Goal: Task Accomplishment & Management: Manage account settings

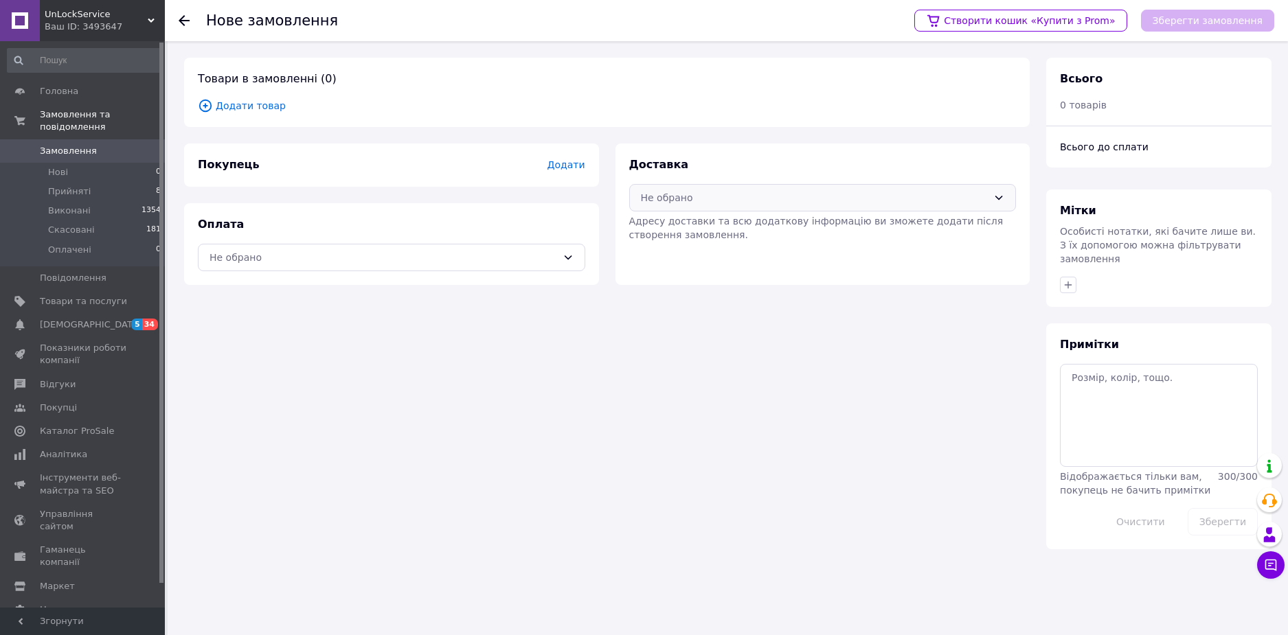
click at [789, 197] on div "Не обрано" at bounding box center [815, 197] width 348 height 15
click at [710, 306] on span "Укрпошта (платна)" at bounding box center [832, 306] width 343 height 14
click at [497, 250] on div "Не обрано" at bounding box center [384, 257] width 348 height 15
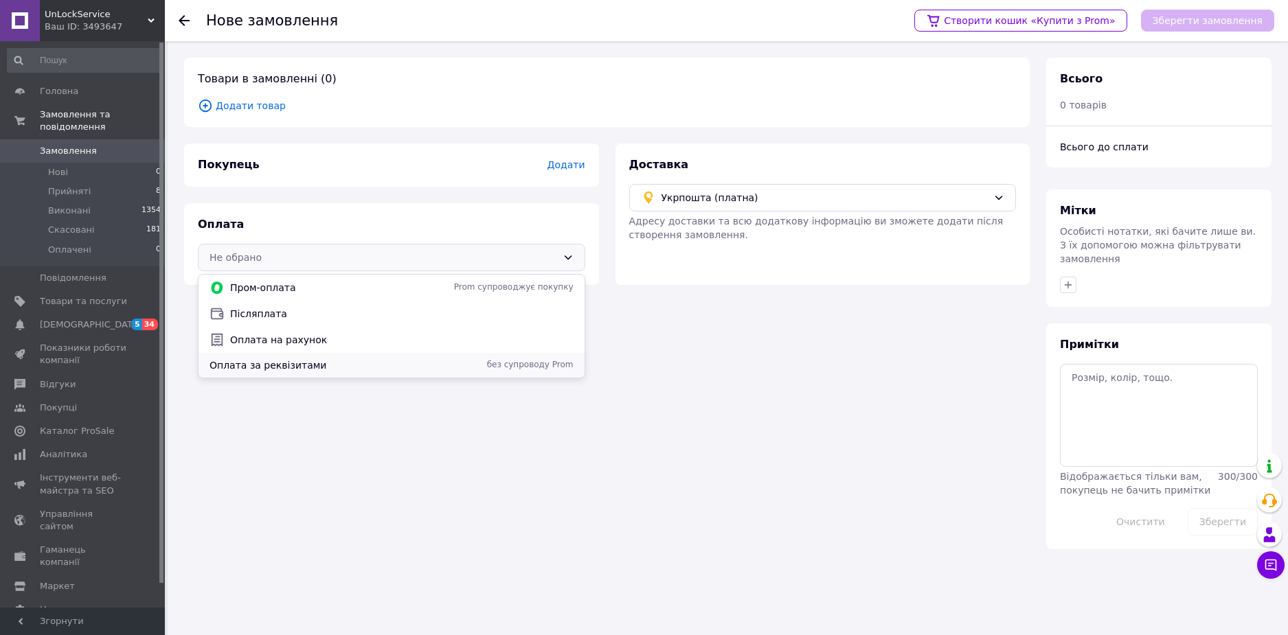
drag, startPoint x: 360, startPoint y: 352, endPoint x: 361, endPoint y: 359, distance: 6.9
click at [361, 359] on div "Оплата за реквізитами без супроводу Prom" at bounding box center [392, 365] width 386 height 25
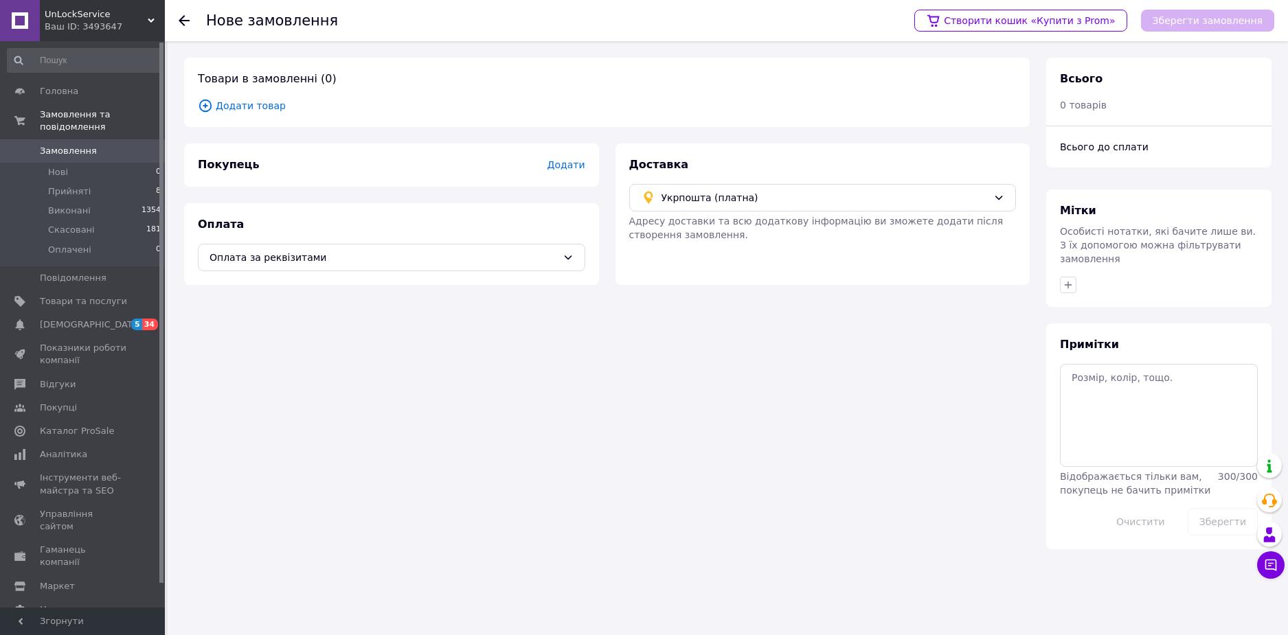
click at [585, 174] on div "Покупець Додати" at bounding box center [391, 165] width 415 height 43
click at [574, 167] on span "Додати" at bounding box center [566, 164] width 38 height 11
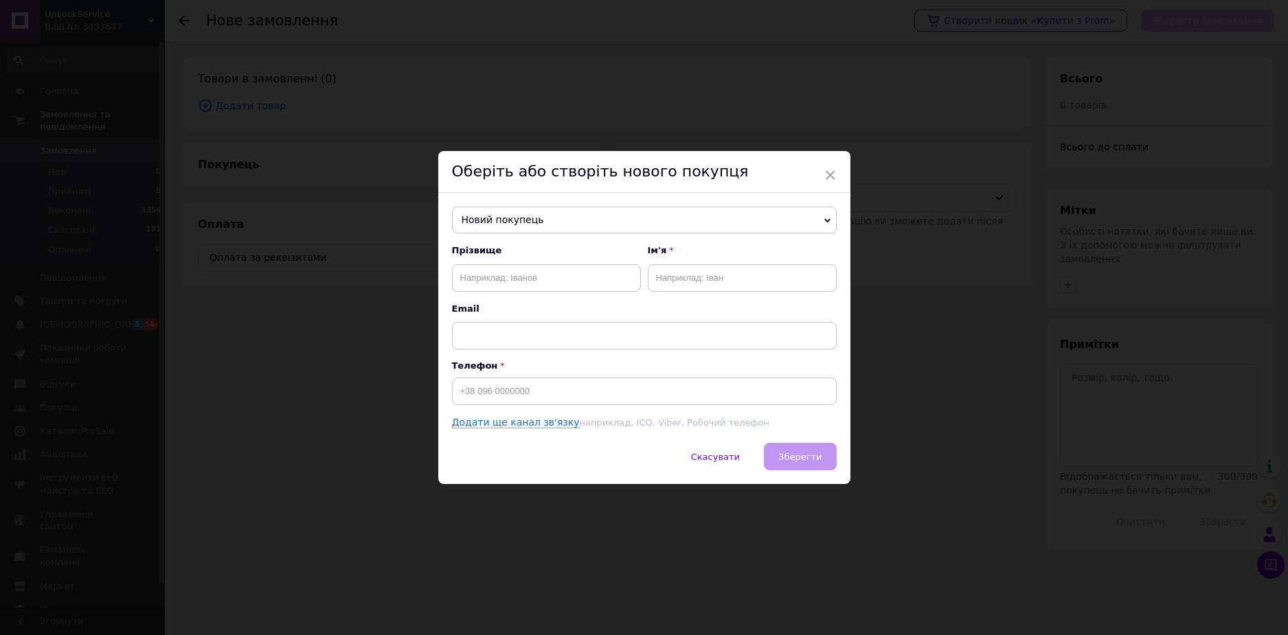
click at [543, 225] on span "Новий покупець" at bounding box center [644, 220] width 385 height 27
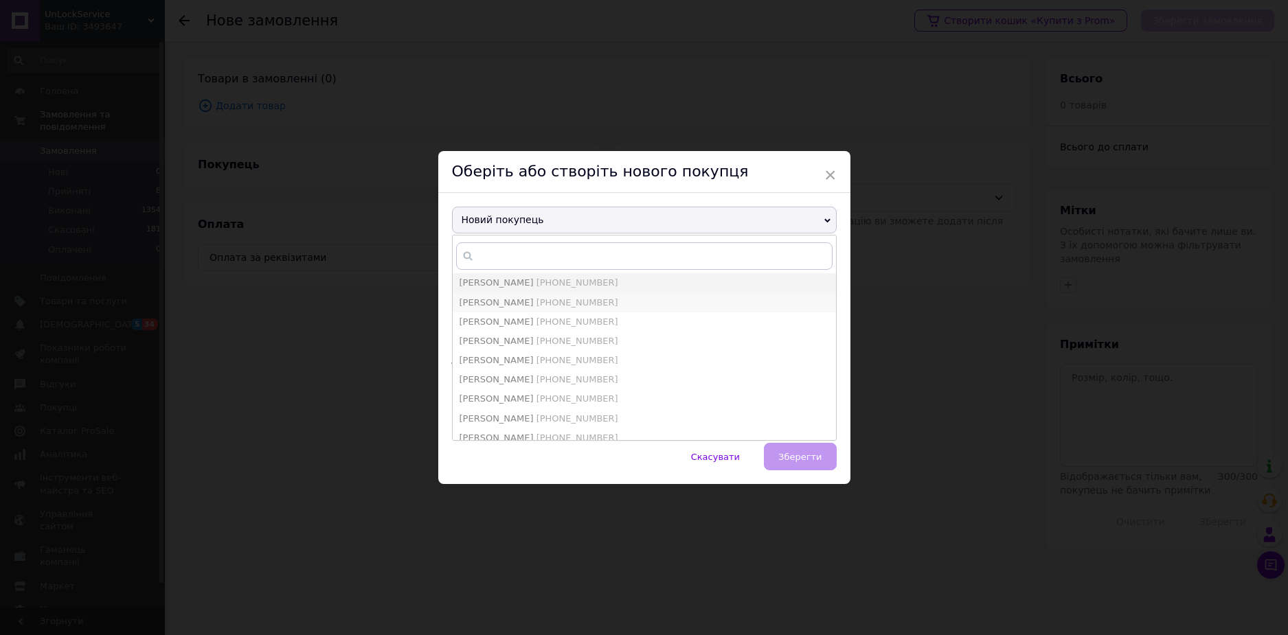
type input "[PERSON_NAME]"
type input "[PHONE_NUMBER]"
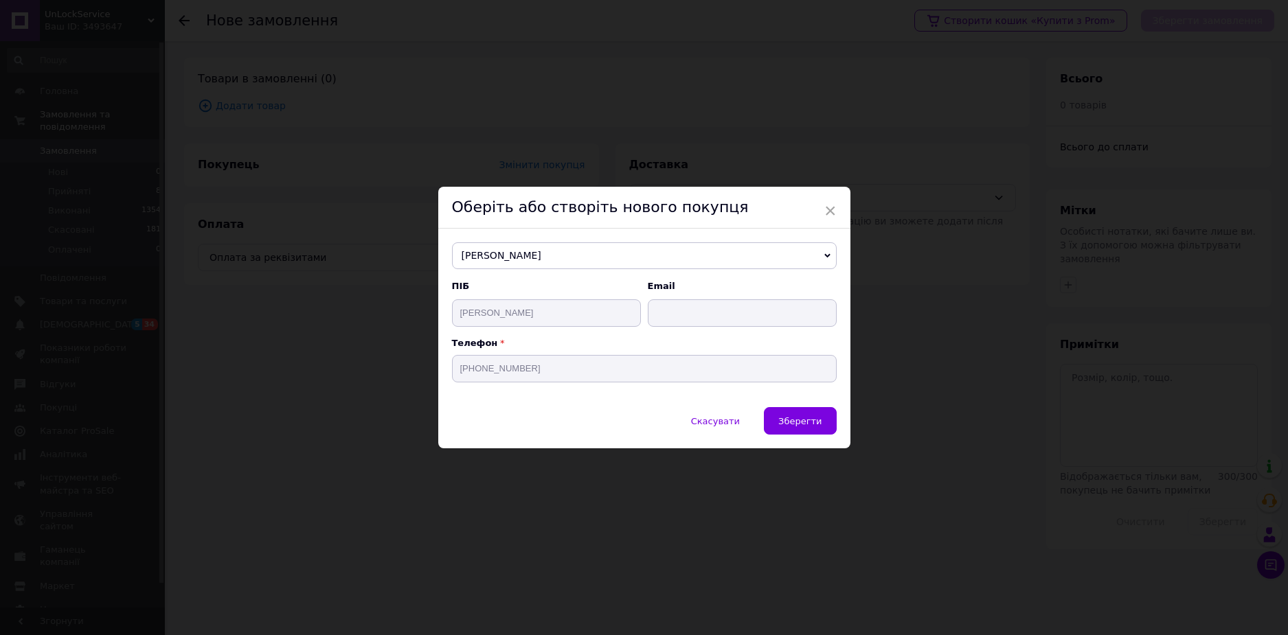
click at [795, 422] on span "Зберегти" at bounding box center [799, 421] width 43 height 10
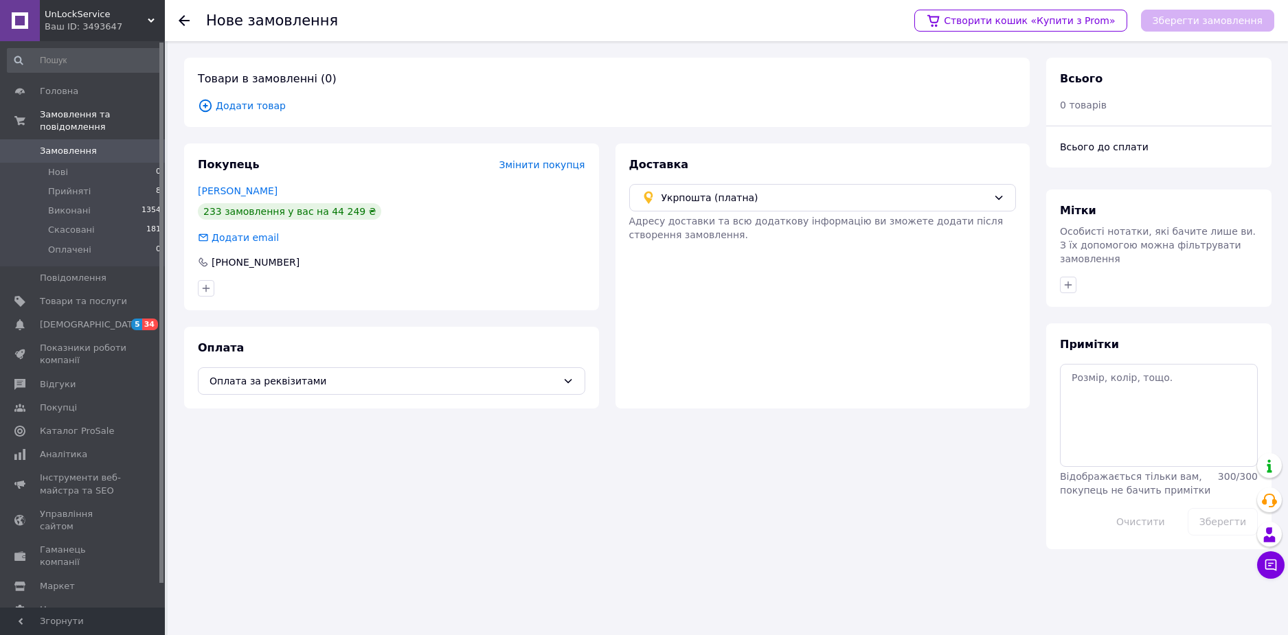
click at [245, 114] on div "Товари в замовленні (0) Додати товар" at bounding box center [607, 92] width 846 height 69
click at [252, 109] on span "Додати товар" at bounding box center [607, 105] width 818 height 15
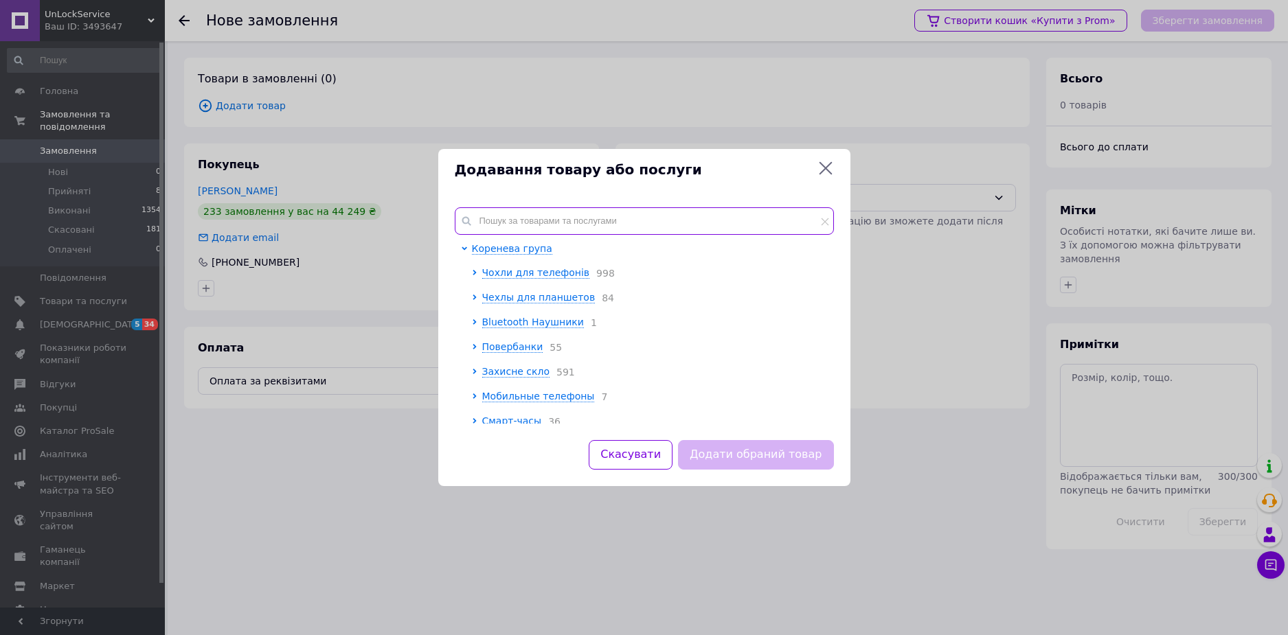
click at [550, 212] on input "text" at bounding box center [644, 220] width 379 height 27
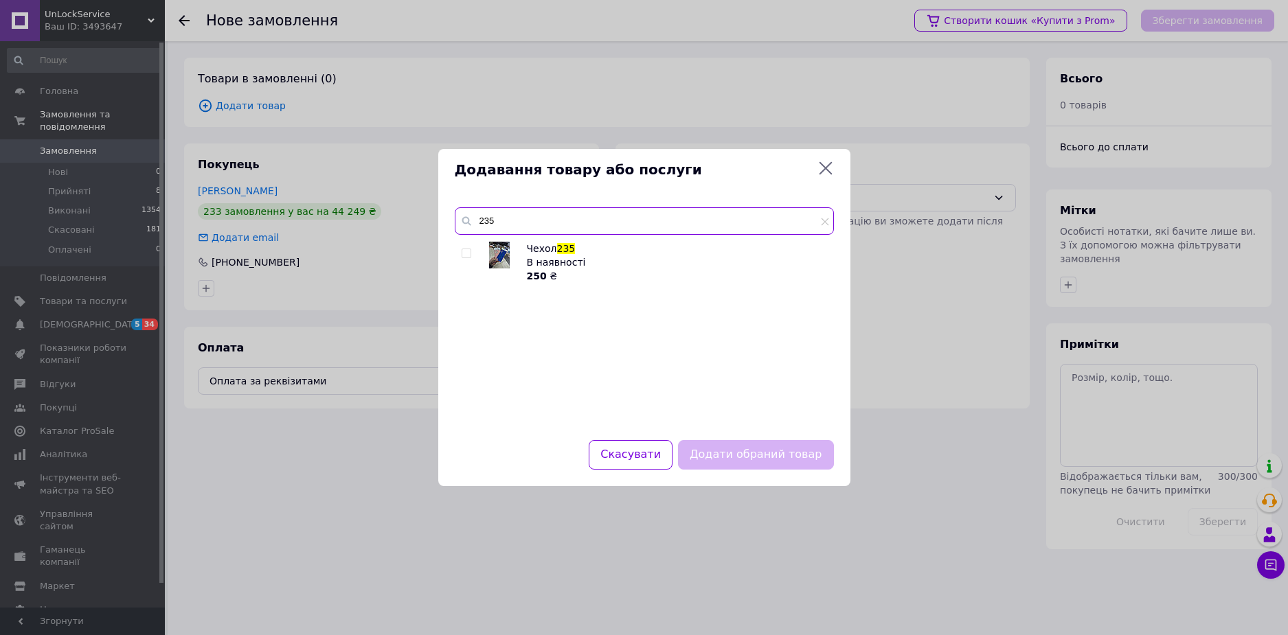
type input "235"
click at [468, 253] on input "checkbox" at bounding box center [466, 253] width 9 height 9
checkbox input "true"
click at [788, 464] on button "Додати обраний товар" at bounding box center [755, 455] width 155 height 30
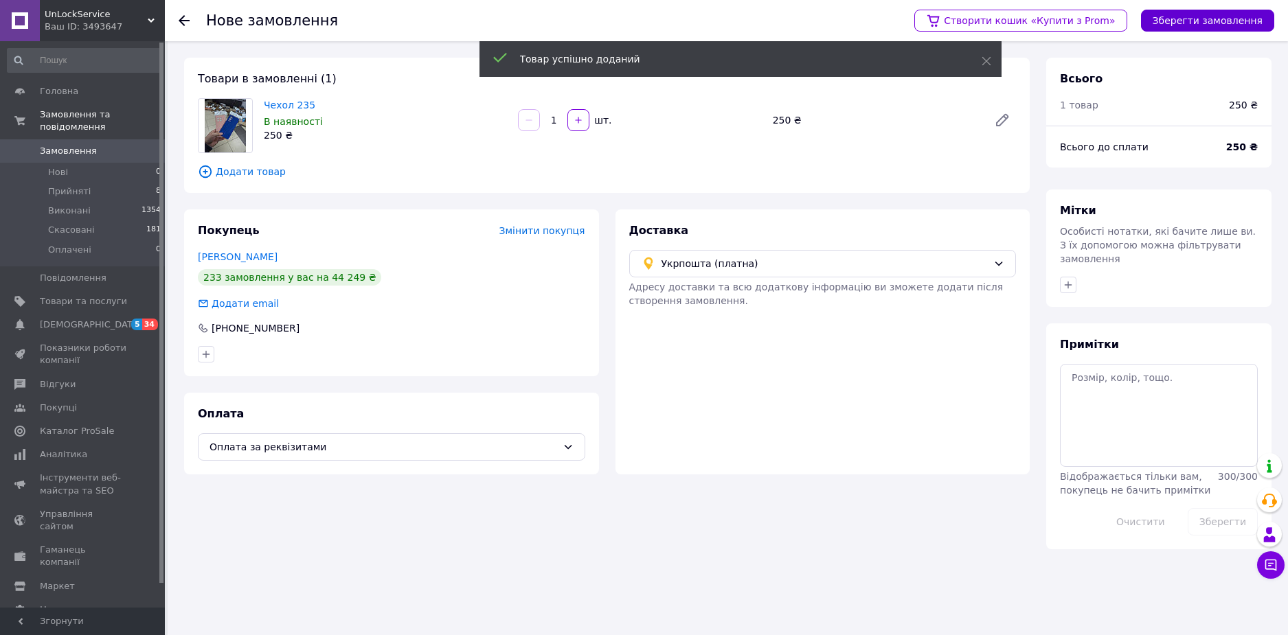
click at [1258, 25] on button "Зберегти замовлення" at bounding box center [1207, 21] width 133 height 22
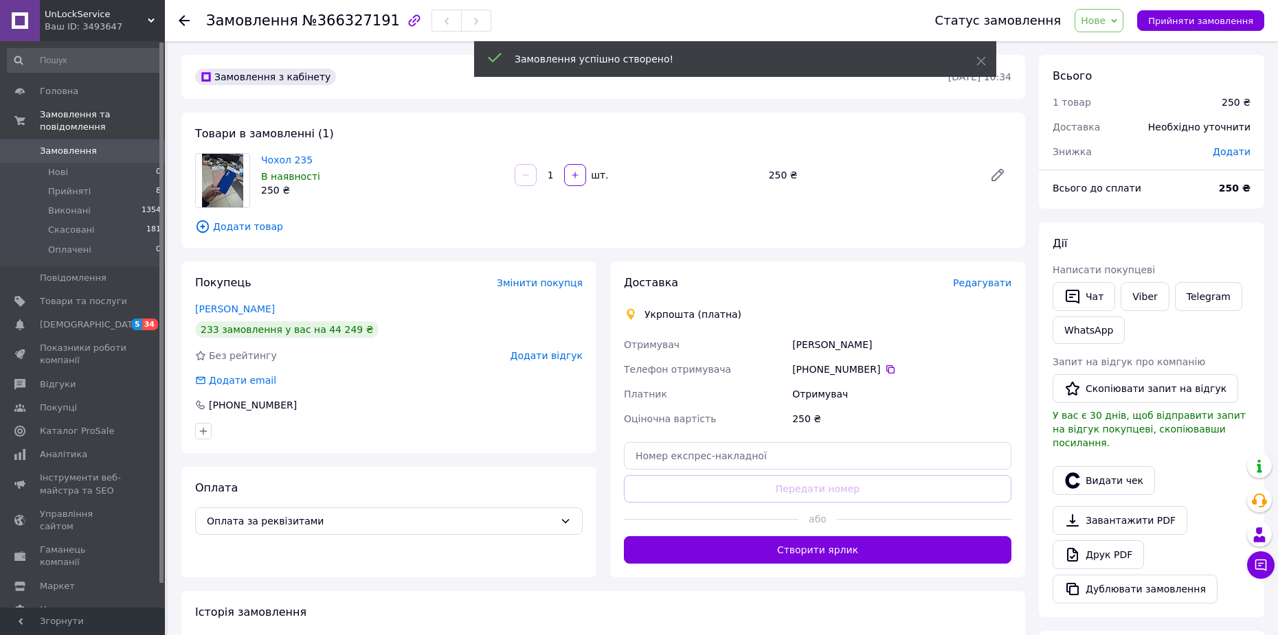
click at [1233, 152] on span "Додати" at bounding box center [1231, 151] width 38 height 11
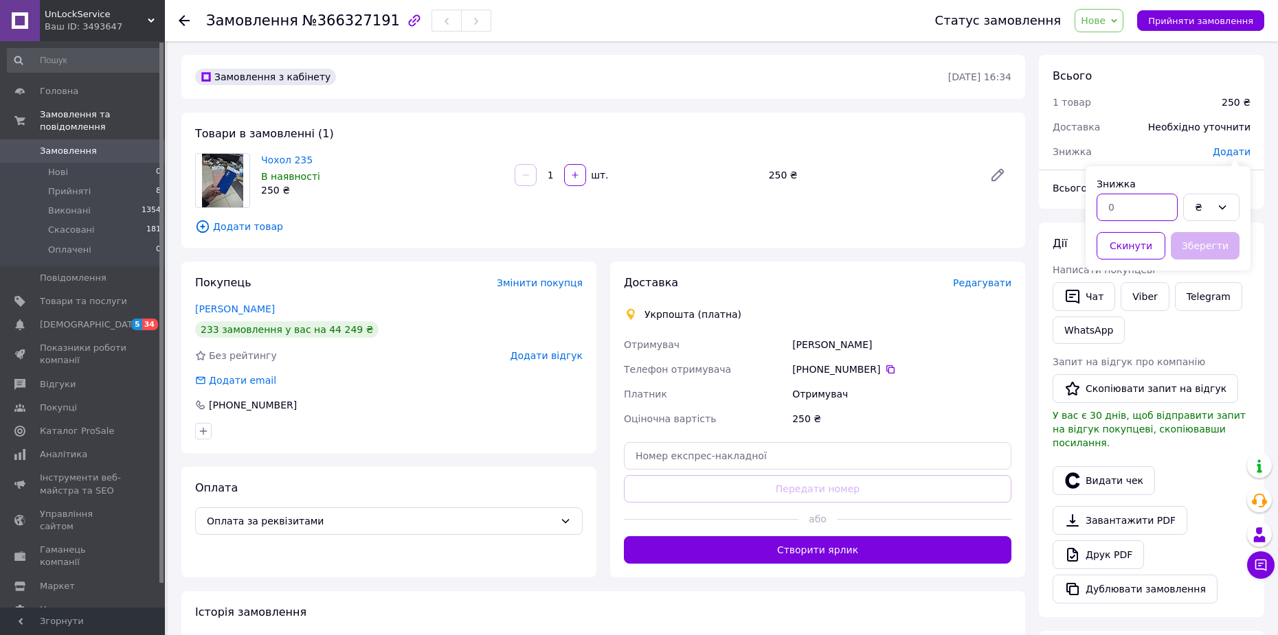
click at [1133, 203] on input "text" at bounding box center [1136, 207] width 81 height 27
type input "2"
type input "121"
click at [1210, 247] on button "Зберегти" at bounding box center [1204, 245] width 69 height 27
click at [1000, 284] on span "Редагувати" at bounding box center [982, 283] width 58 height 11
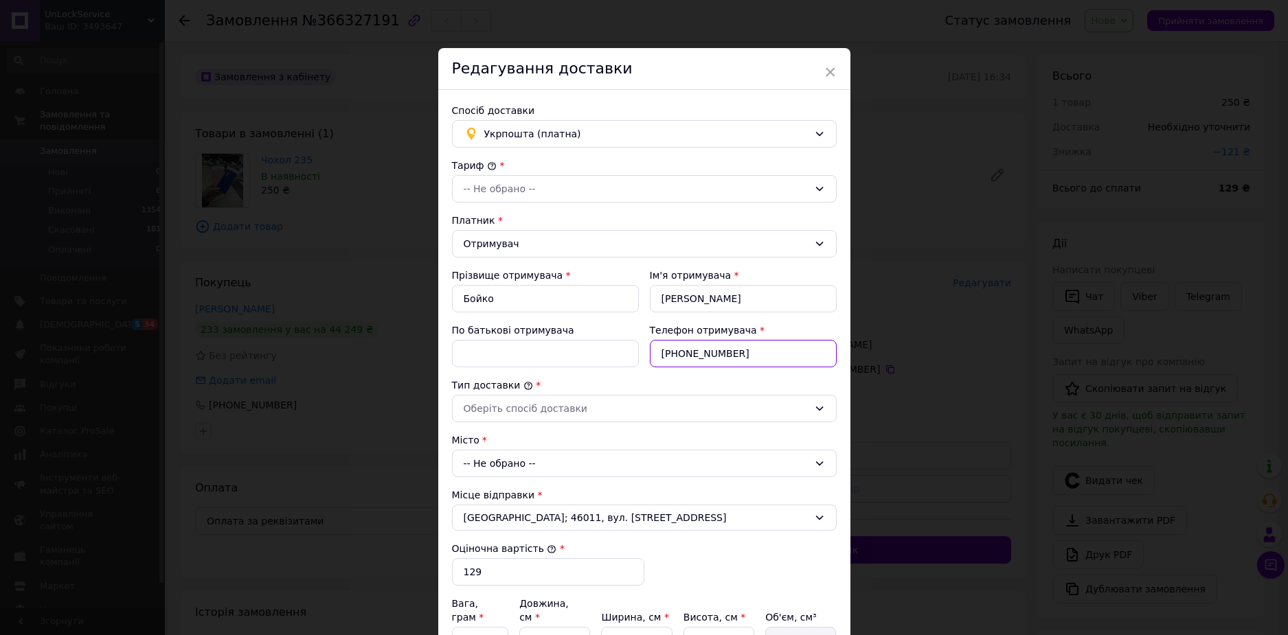
drag, startPoint x: 773, startPoint y: 356, endPoint x: 675, endPoint y: 343, distance: 99.0
click at [673, 343] on input "[PHONE_NUMBER]" at bounding box center [743, 353] width 187 height 27
click at [712, 345] on input "[PHONE_NUMBER]" at bounding box center [743, 353] width 187 height 27
drag, startPoint x: 737, startPoint y: 355, endPoint x: 677, endPoint y: 363, distance: 60.3
click at [677, 363] on input "[PHONE_NUMBER]" at bounding box center [743, 353] width 187 height 27
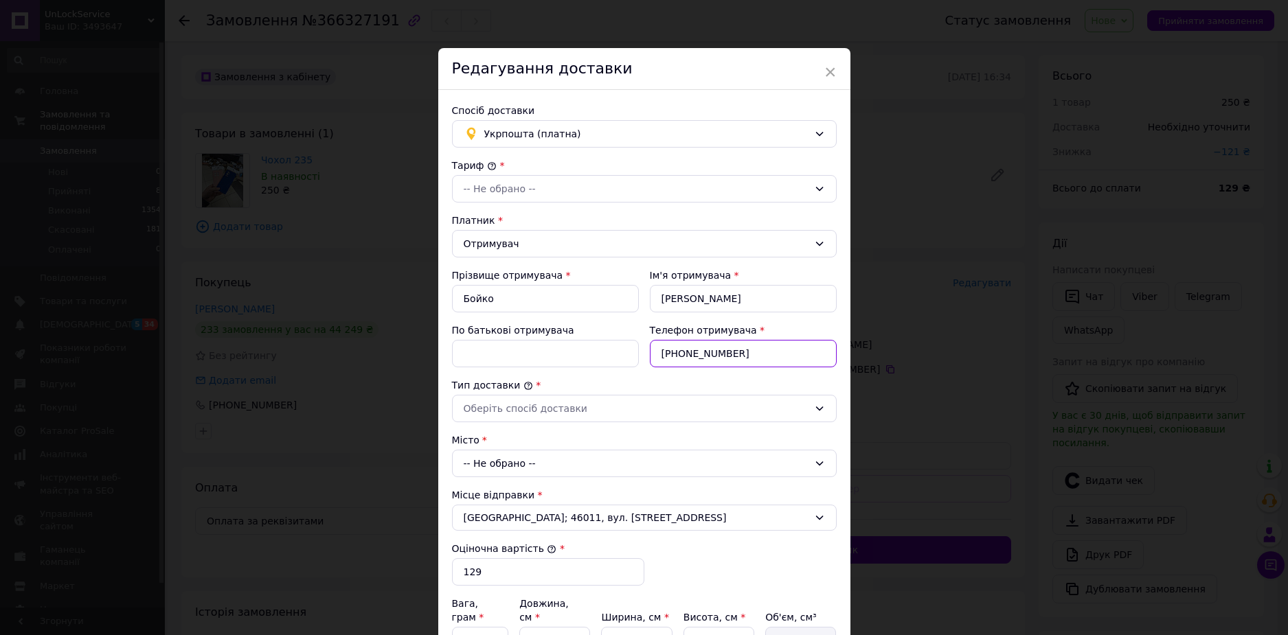
paste input "380996536238"
drag, startPoint x: 771, startPoint y: 359, endPoint x: 668, endPoint y: 361, distance: 103.7
click at [668, 361] on input "[PHONE_NUMBER]" at bounding box center [743, 353] width 187 height 27
paste input "text"
type input "[PHONE_NUMBER]"
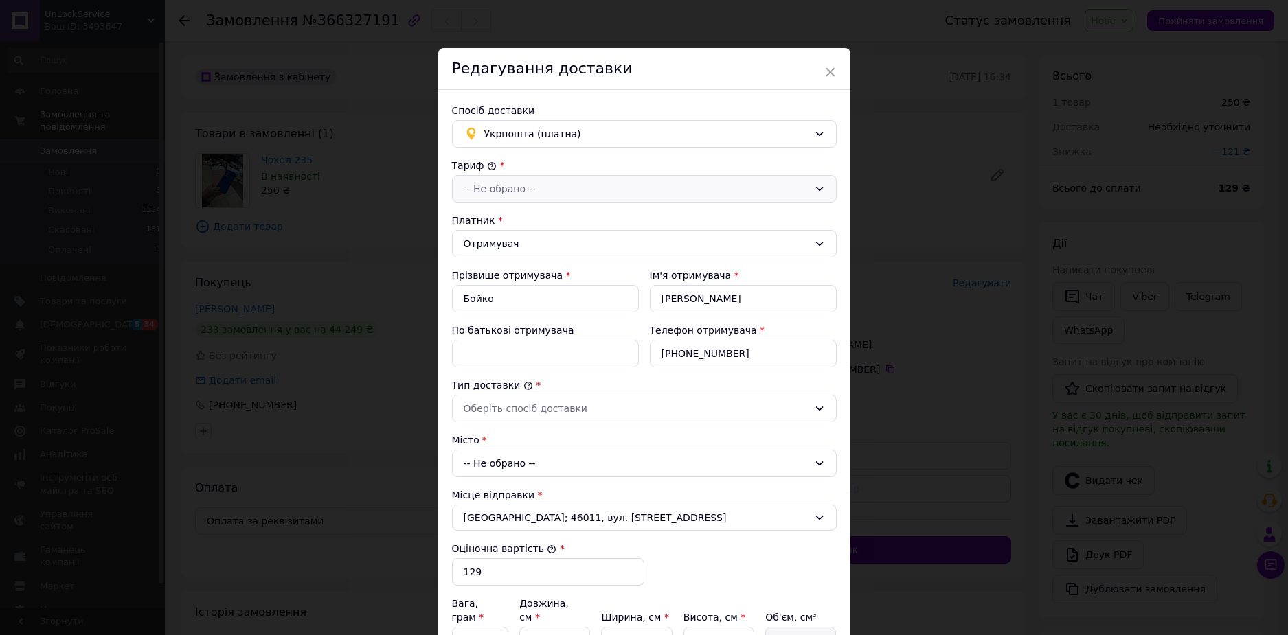
click at [545, 194] on div "-- Не обрано --" at bounding box center [636, 188] width 345 height 15
click at [522, 214] on li "Стандарт" at bounding box center [642, 218] width 383 height 25
click at [534, 402] on div "Оберіть спосіб доставки" at bounding box center [636, 408] width 345 height 15
click at [520, 435] on li "Склад - склад" at bounding box center [642, 438] width 383 height 25
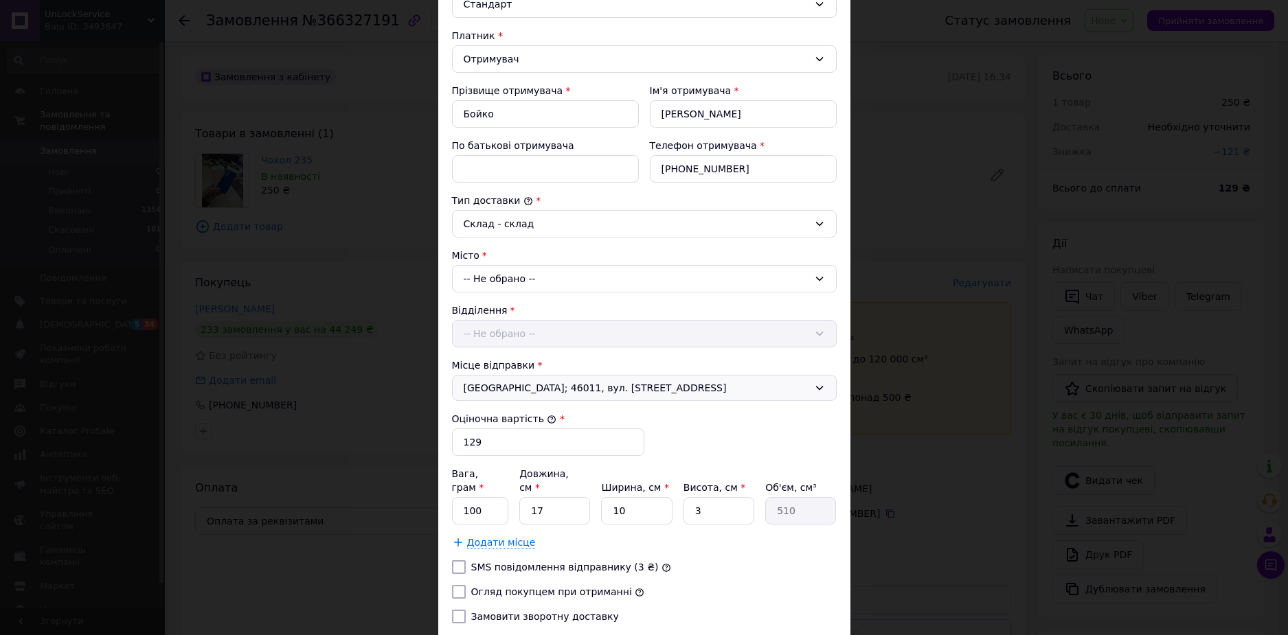
scroll to position [206, 0]
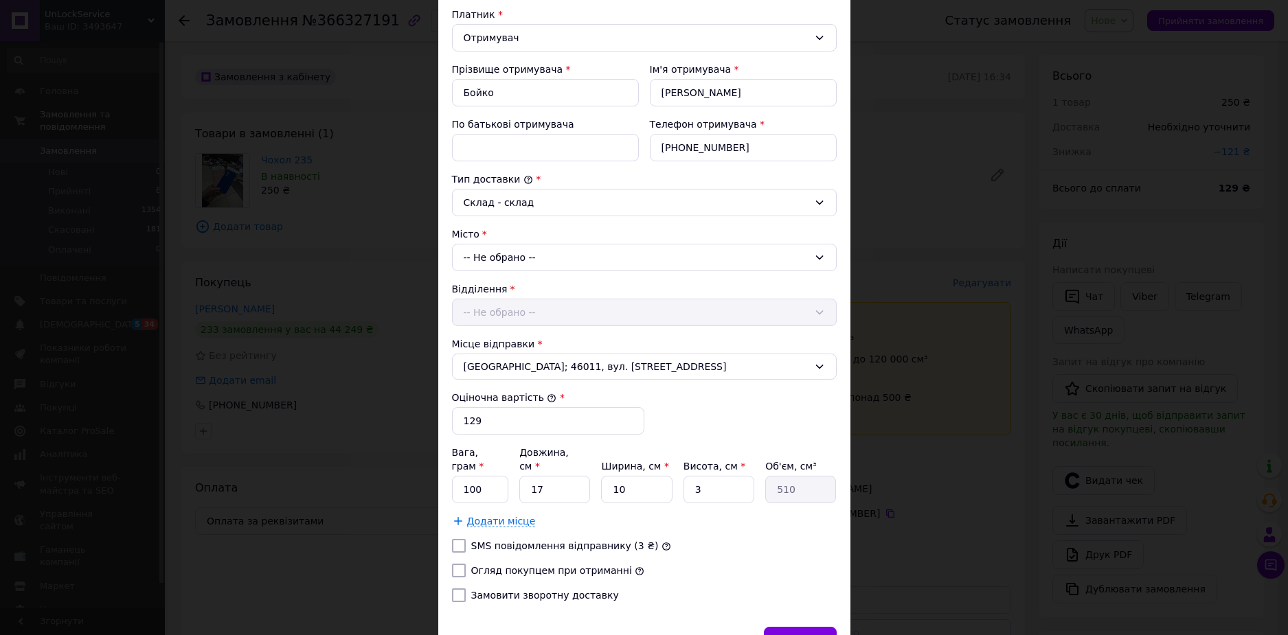
click at [525, 267] on div "-- Не обрано --" at bounding box center [644, 257] width 385 height 27
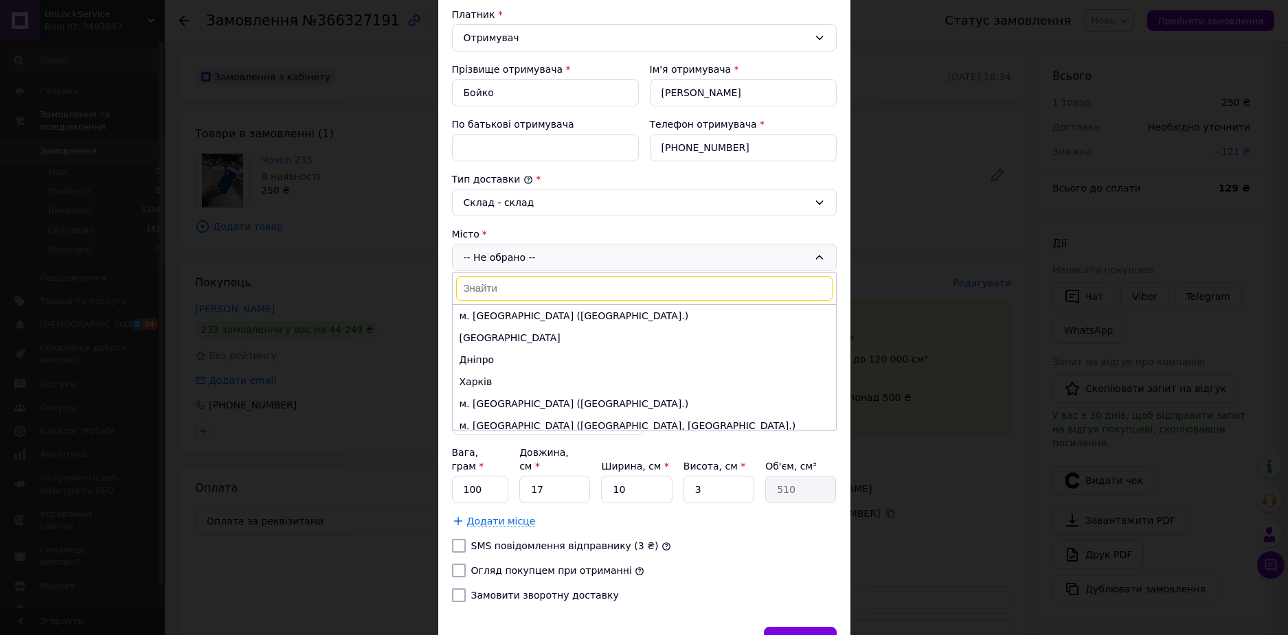
click at [524, 284] on input at bounding box center [644, 288] width 376 height 25
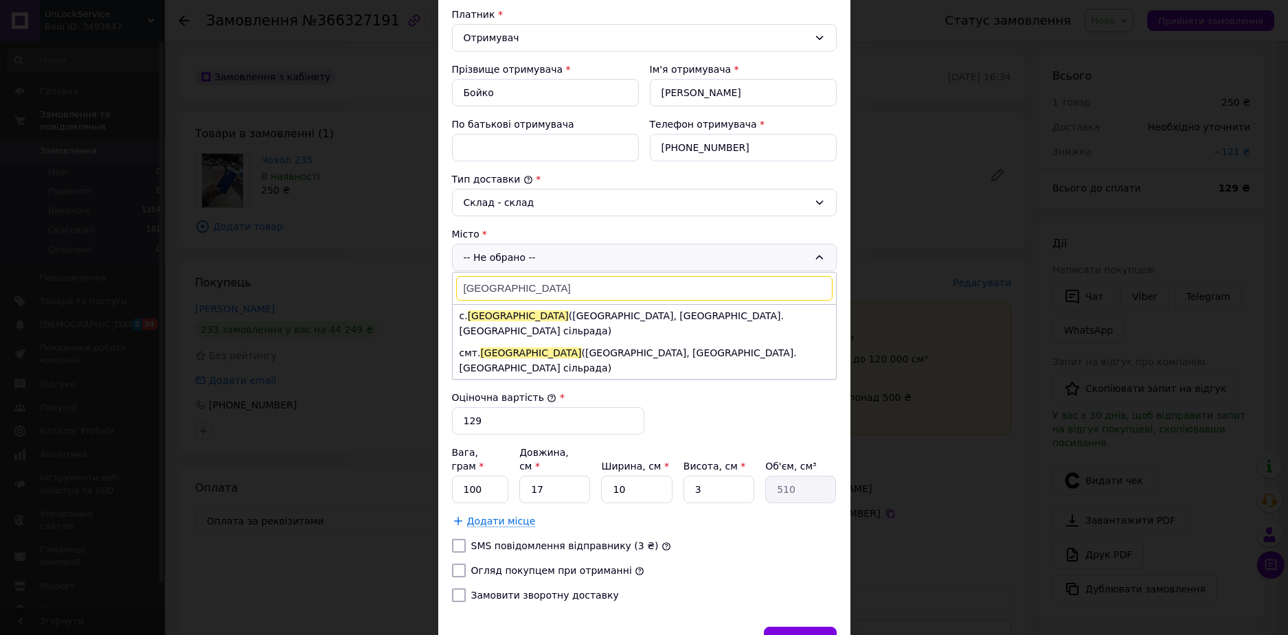
type input "[GEOGRAPHIC_DATA]"
click at [540, 342] on li "смт. [GEOGRAPHIC_DATA] ([GEOGRAPHIC_DATA], [GEOGRAPHIC_DATA]. [GEOGRAPHIC_DATA]…" at bounding box center [644, 360] width 383 height 37
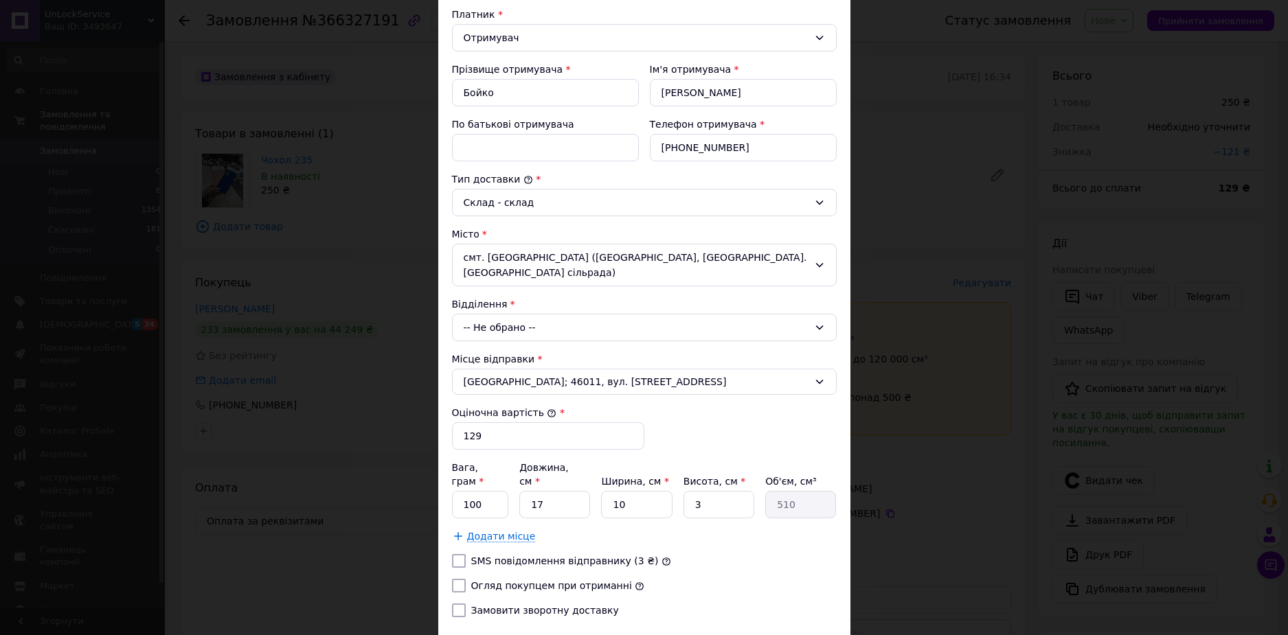
click at [510, 314] on div "-- Не обрано --" at bounding box center [644, 327] width 385 height 27
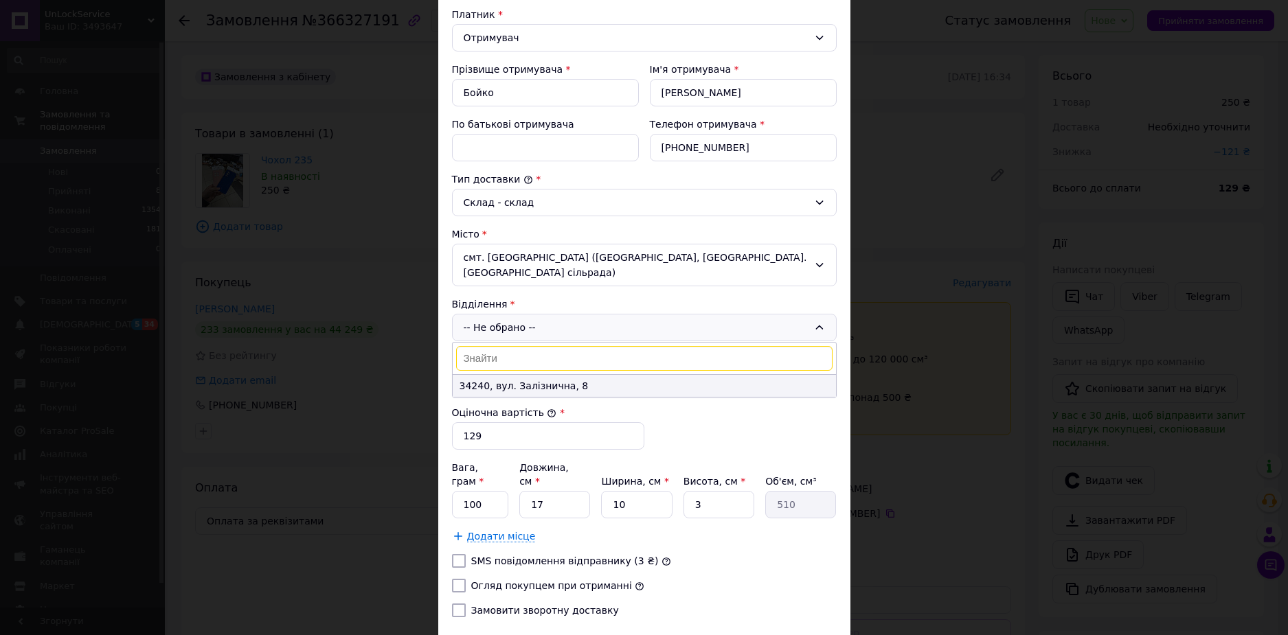
click at [523, 375] on li "34240, вул. Залізнична, 8" at bounding box center [644, 386] width 383 height 22
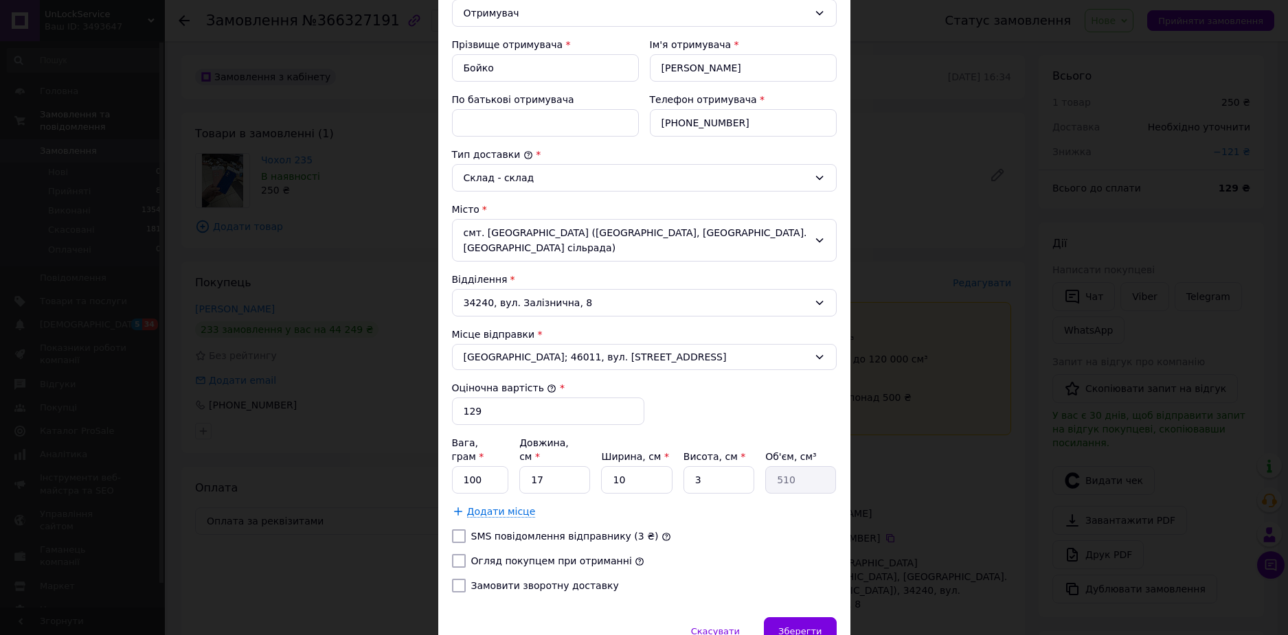
scroll to position [273, 0]
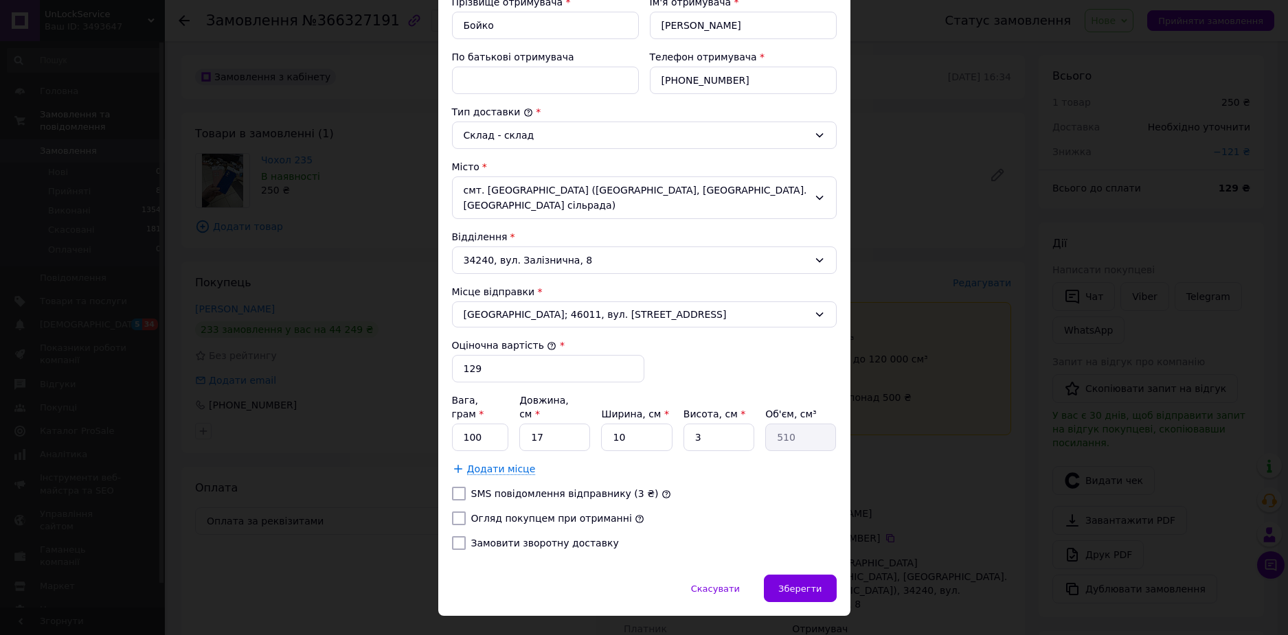
click at [464, 512] on div at bounding box center [458, 519] width 19 height 14
click at [454, 512] on input "Огляд покупцем при отриманні" at bounding box center [459, 519] width 14 height 14
checkbox input "true"
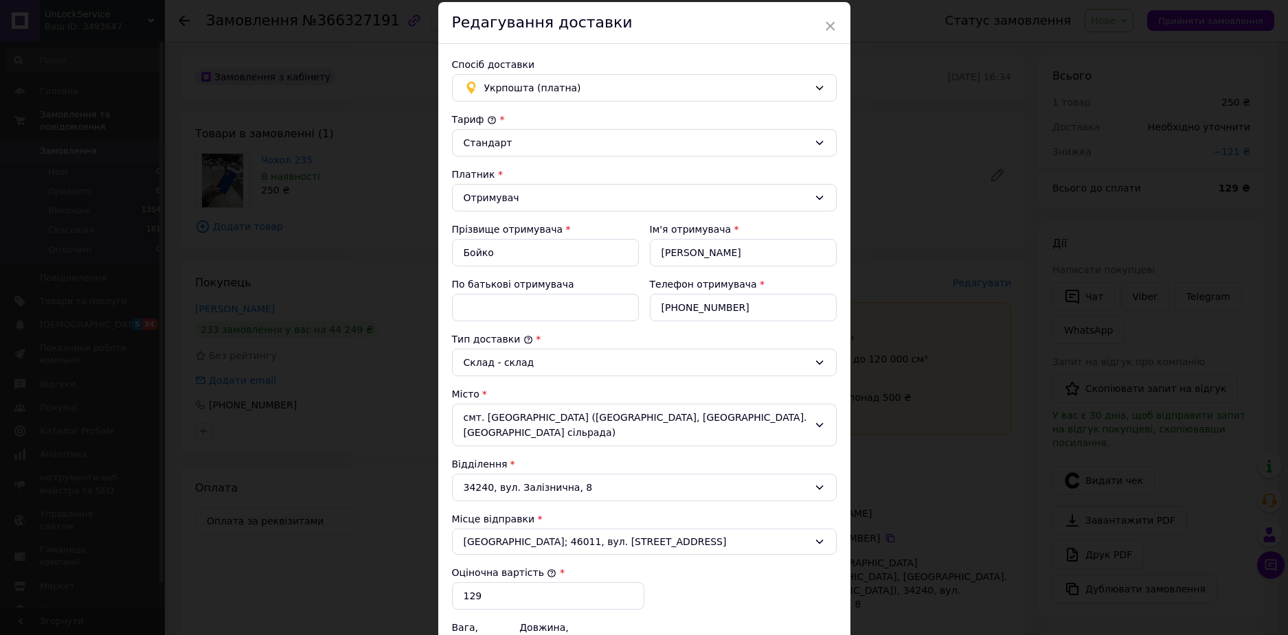
scroll to position [0, 0]
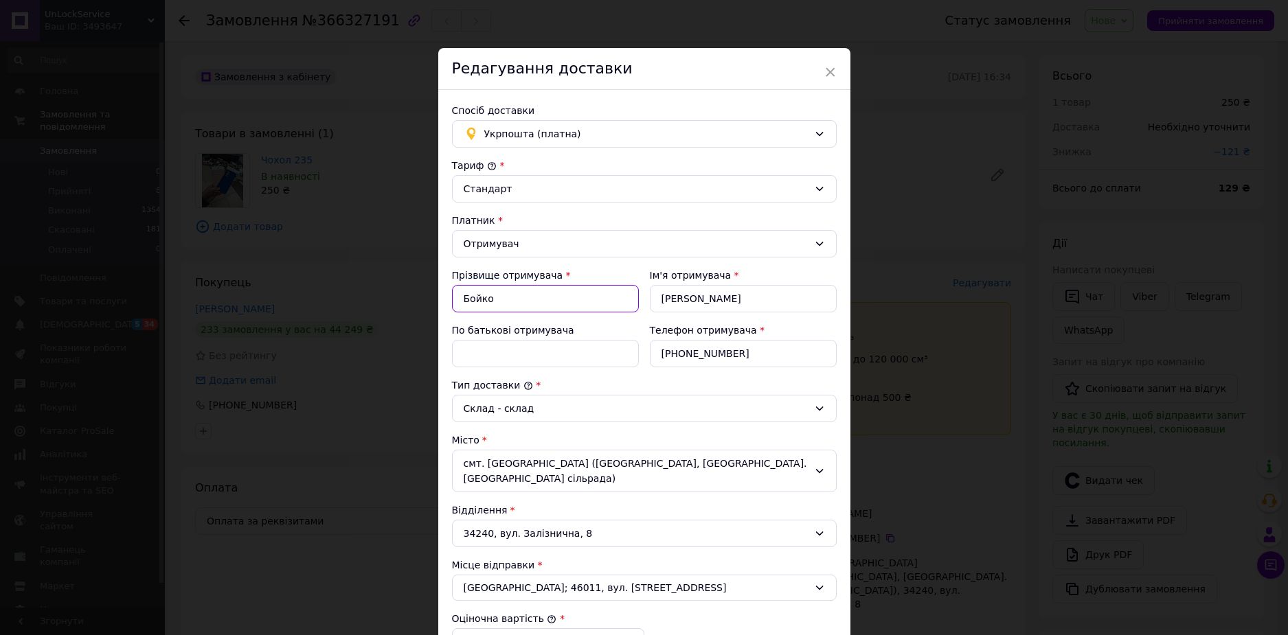
drag, startPoint x: 501, startPoint y: 306, endPoint x: 459, endPoint y: 304, distance: 42.6
click at [459, 304] on input "Бойко" at bounding box center [545, 298] width 187 height 27
paste input "аргоня [PERSON_NAME]"
type input "[PERSON_NAME]"
drag, startPoint x: 694, startPoint y: 302, endPoint x: 658, endPoint y: 306, distance: 36.6
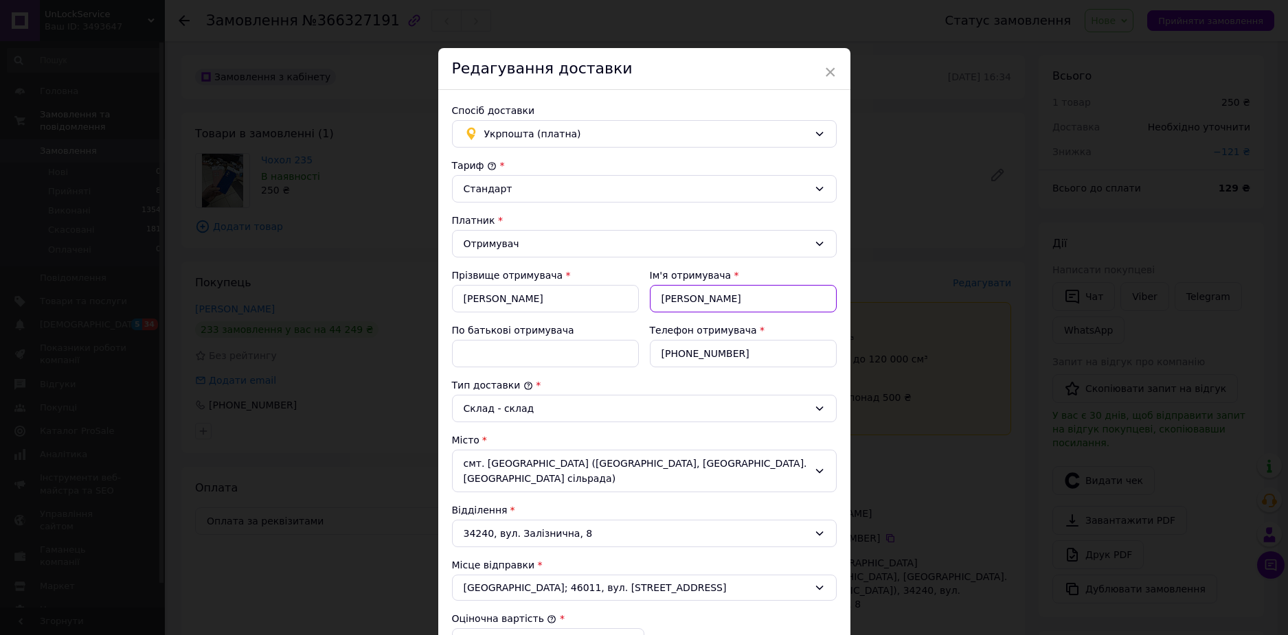
click at [658, 306] on input "[PERSON_NAME]" at bounding box center [743, 298] width 187 height 27
paste input "аргоня [PERSON_NAME]"
type input "[PERSON_NAME]"
click at [496, 348] on input "По батькові отримувача" at bounding box center [545, 353] width 187 height 27
paste input "[PERSON_NAME]"
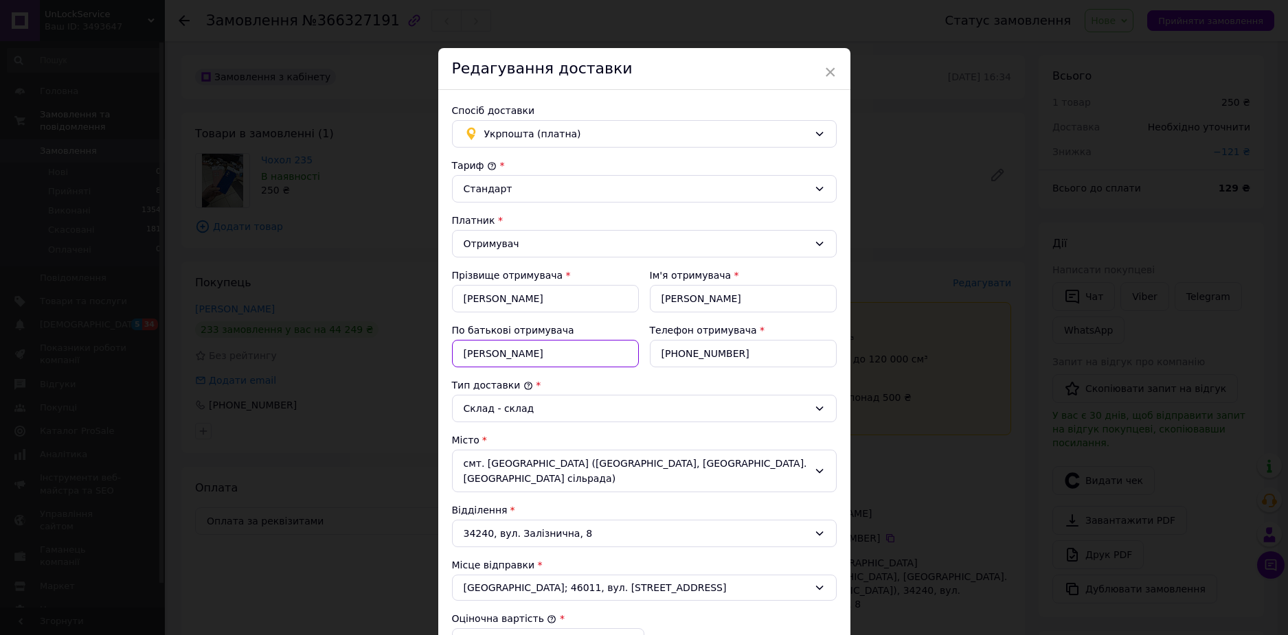
drag, startPoint x: 530, startPoint y: 356, endPoint x: 457, endPoint y: 358, distance: 73.5
click at [457, 358] on input "[PERSON_NAME]" at bounding box center [545, 353] width 187 height 27
type input "[PERSON_NAME]"
drag, startPoint x: 499, startPoint y: 302, endPoint x: 619, endPoint y: 302, distance: 119.5
click at [619, 302] on input "[PERSON_NAME]" at bounding box center [545, 298] width 187 height 27
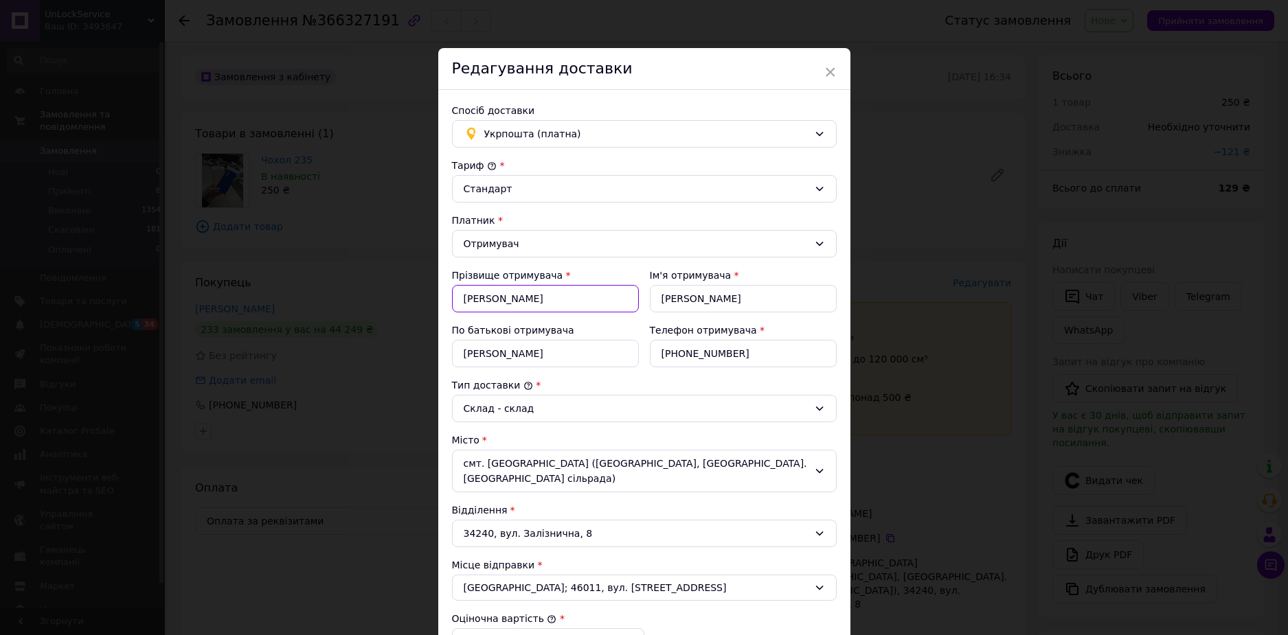
type input "[PERSON_NAME]"
click at [698, 299] on input "[PERSON_NAME]" at bounding box center [743, 298] width 187 height 27
drag, startPoint x: 698, startPoint y: 299, endPoint x: 664, endPoint y: 298, distance: 33.7
click at [664, 298] on input "[PERSON_NAME]" at bounding box center [743, 298] width 187 height 27
click at [670, 298] on input "[PERSON_NAME]" at bounding box center [743, 298] width 187 height 27
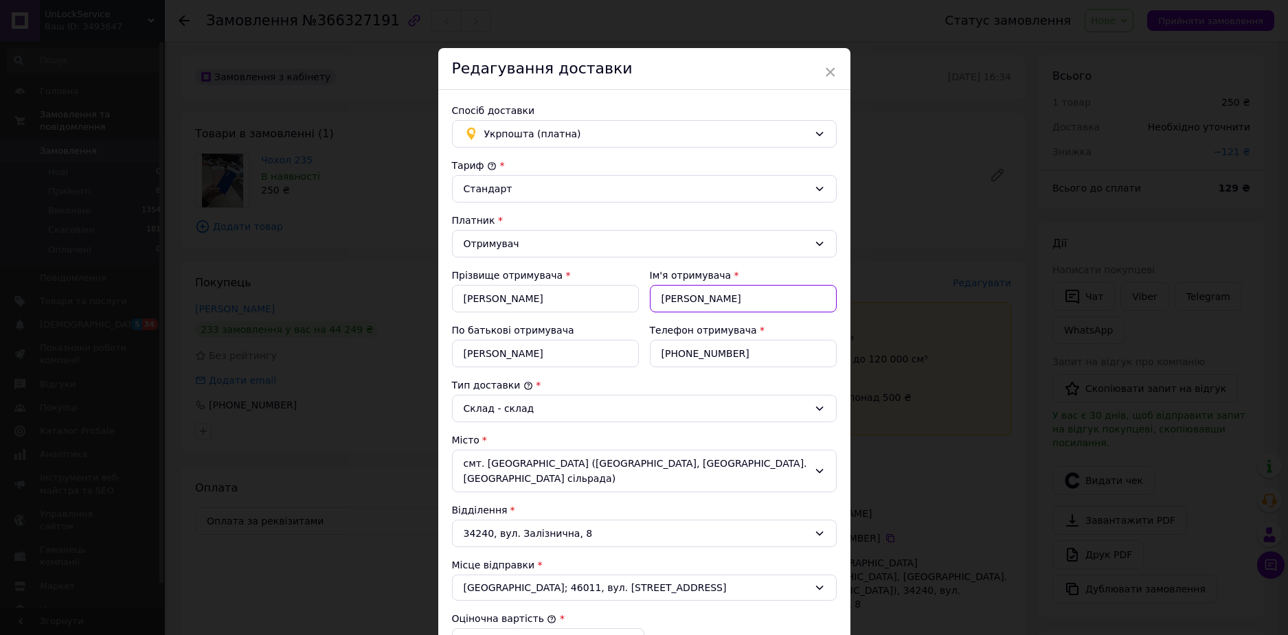
drag, startPoint x: 701, startPoint y: 301, endPoint x: 646, endPoint y: 302, distance: 54.3
click at [646, 302] on div "Ім'я отримувача * [PERSON_NAME]" at bounding box center [743, 290] width 198 height 55
drag, startPoint x: 720, startPoint y: 302, endPoint x: 688, endPoint y: 305, distance: 32.4
click at [688, 305] on input "[PERSON_NAME]" at bounding box center [743, 298] width 187 height 27
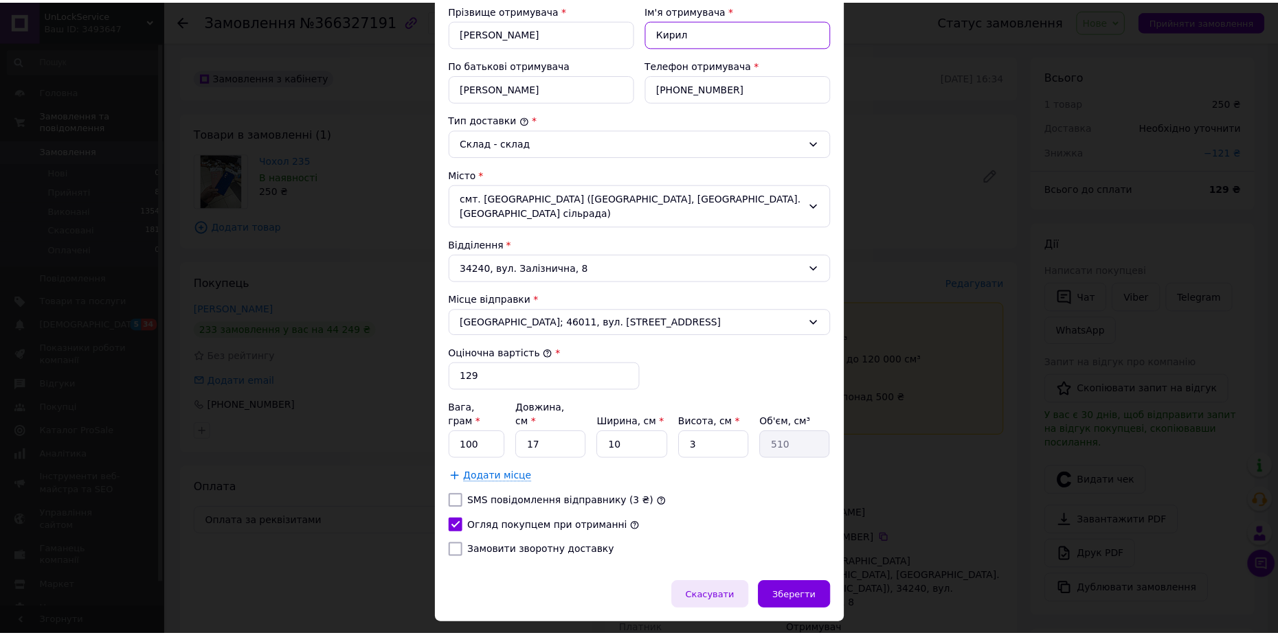
scroll to position [273, 0]
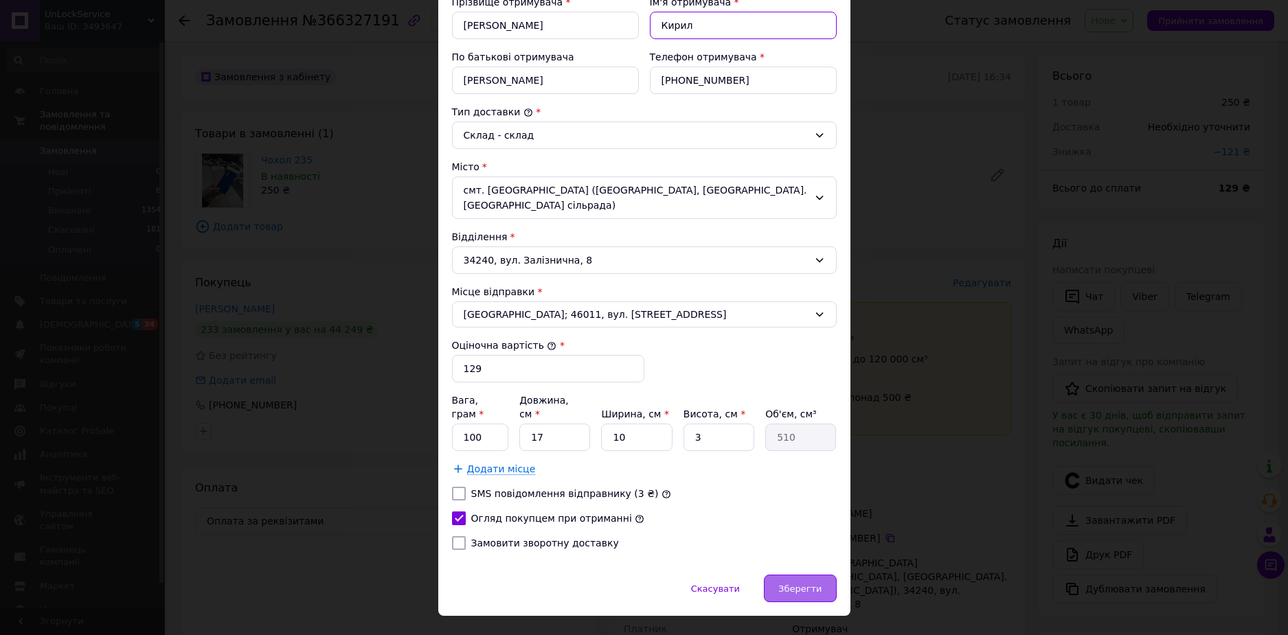
type input "Кирил"
click at [826, 575] on div "Зберегти" at bounding box center [800, 588] width 72 height 27
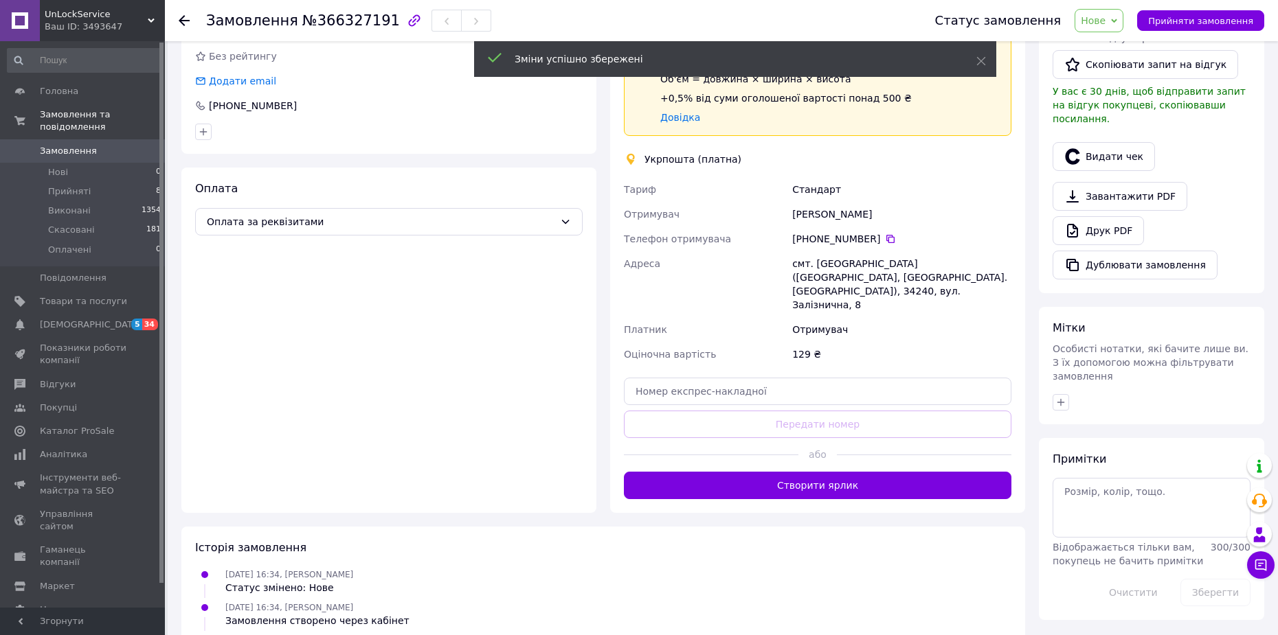
scroll to position [343, 0]
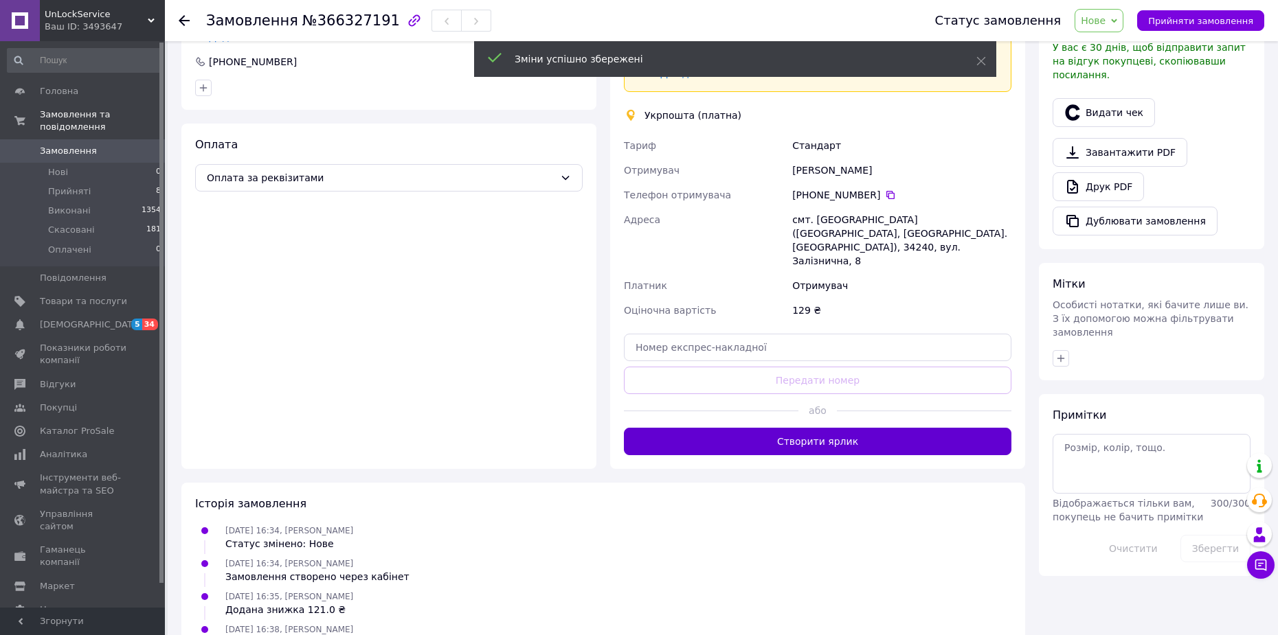
click at [867, 428] on button "Створити ярлик" at bounding box center [817, 441] width 387 height 27
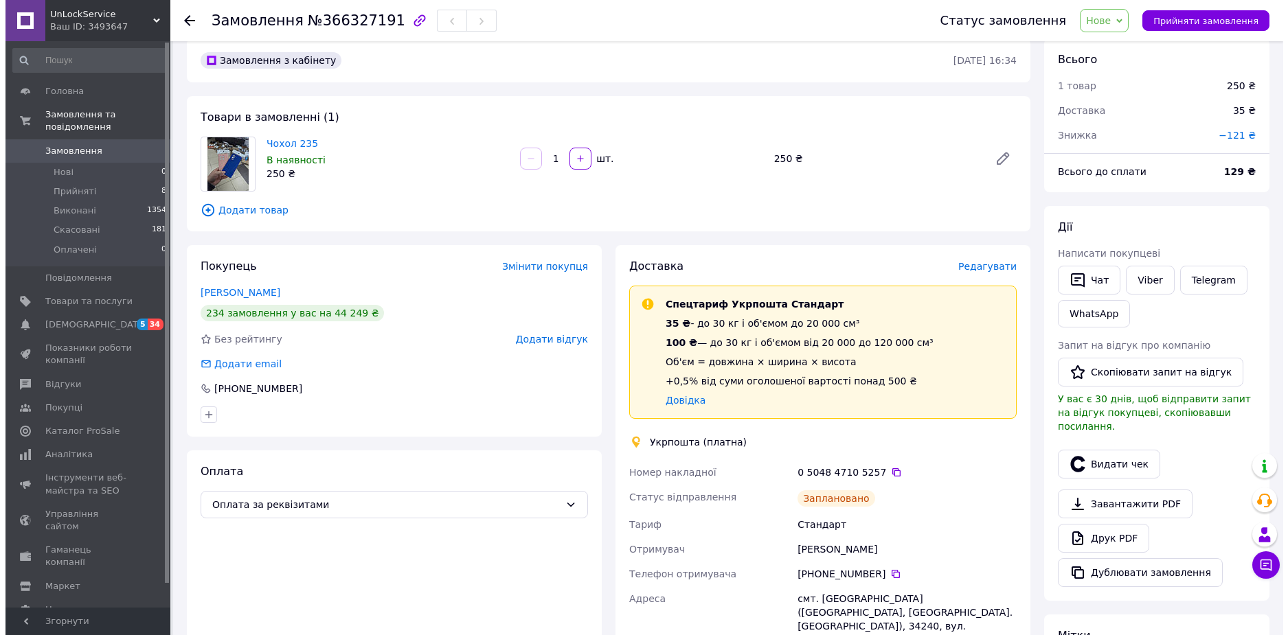
scroll to position [0, 0]
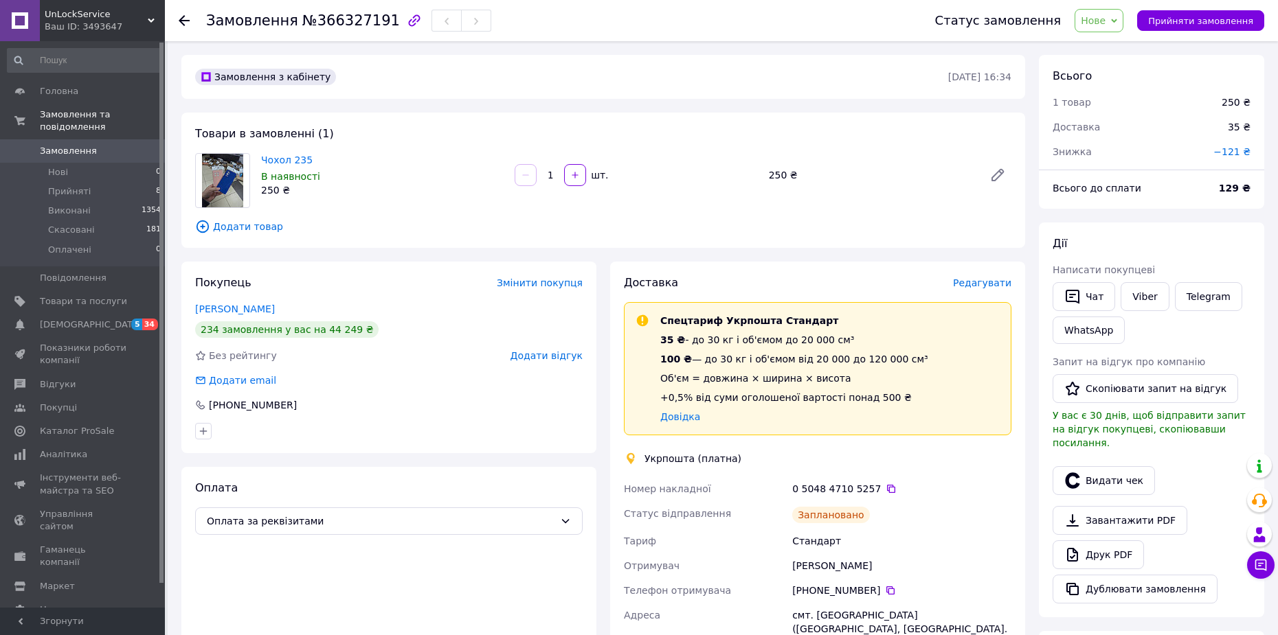
click at [188, 20] on use at bounding box center [184, 20] width 11 height 11
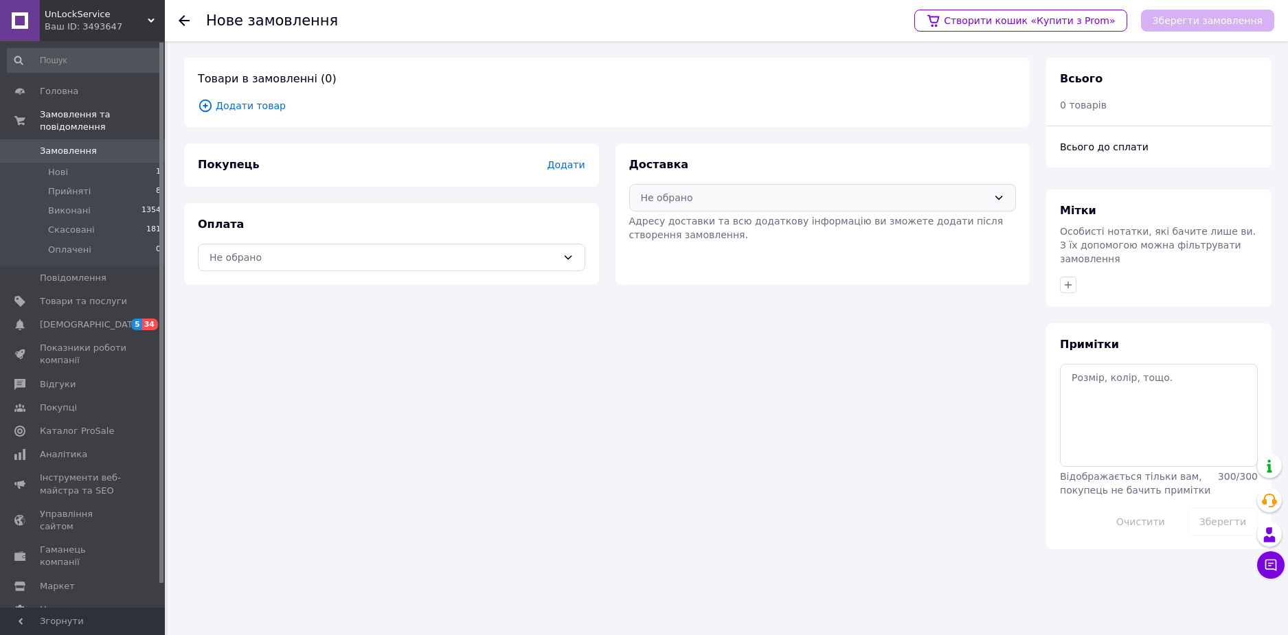
click at [799, 211] on div "Не обрано" at bounding box center [822, 197] width 387 height 27
click at [726, 310] on span "Укрпошта (платна)" at bounding box center [832, 306] width 343 height 14
drag, startPoint x: 532, startPoint y: 277, endPoint x: 506, endPoint y: 263, distance: 29.5
click at [532, 277] on div "Оплата Не обрано" at bounding box center [391, 244] width 415 height 82
click at [500, 260] on div "Не обрано" at bounding box center [384, 257] width 348 height 15
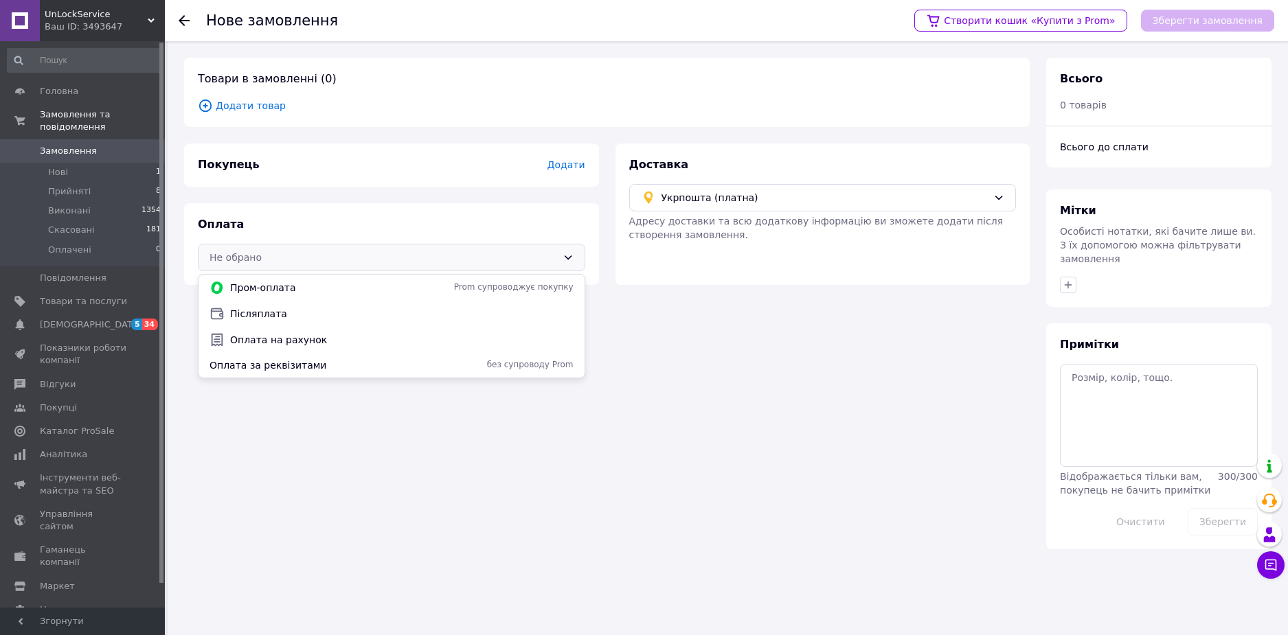
click at [411, 361] on span "Оплата за реквізитами" at bounding box center [318, 366] width 216 height 14
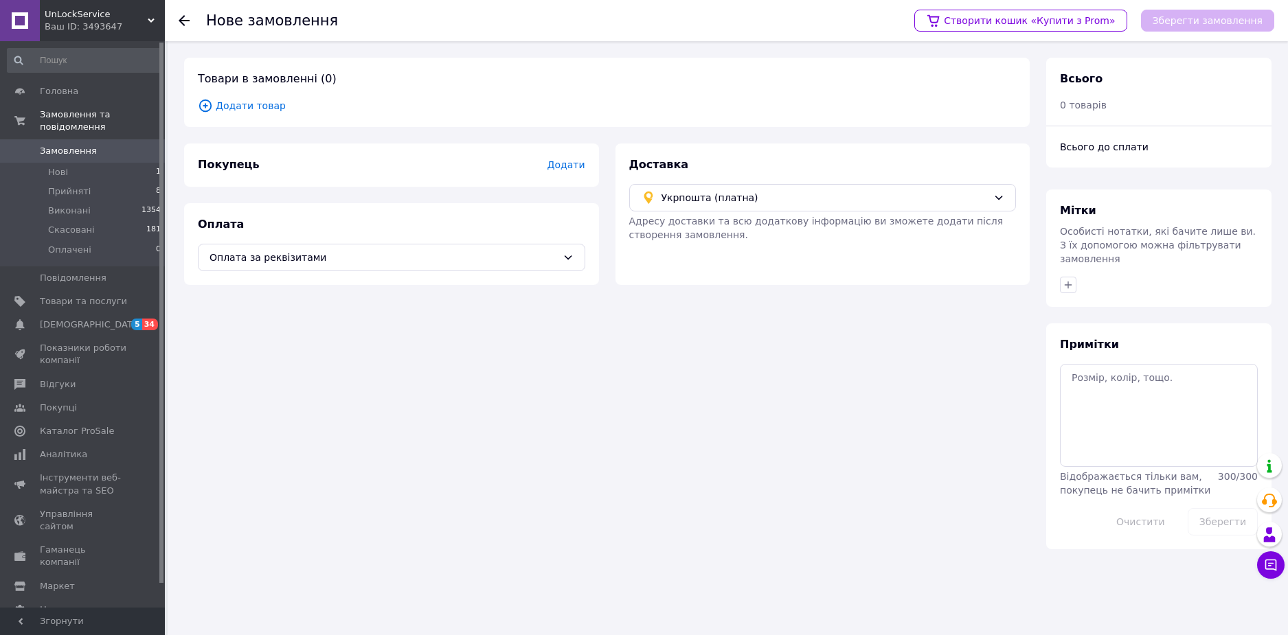
click at [257, 109] on span "Додати товар" at bounding box center [607, 105] width 818 height 15
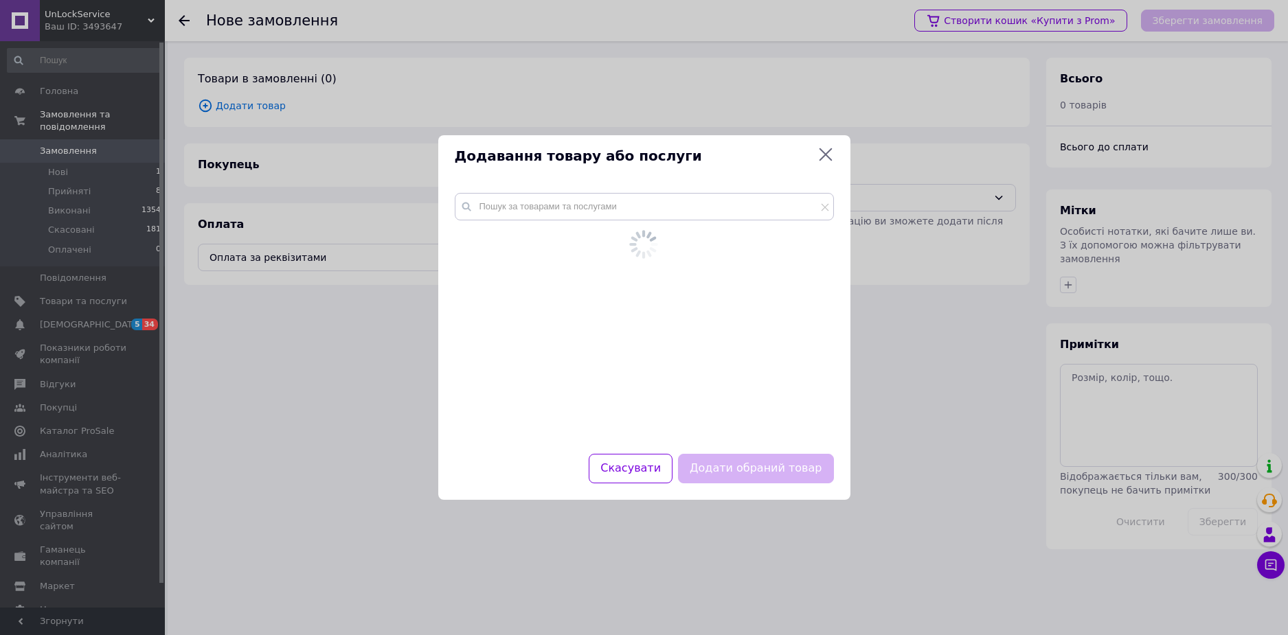
click at [485, 205] on div at bounding box center [644, 316] width 412 height 278
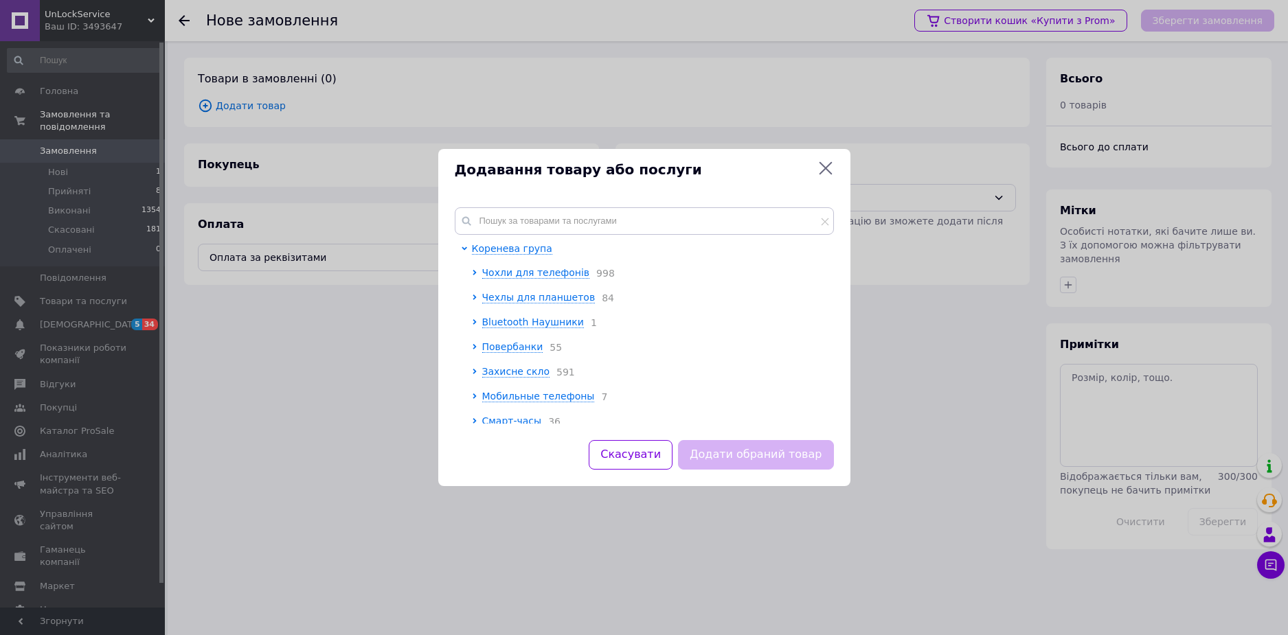
click at [547, 245] on div "Коренева група Чохли для телефонів 998 Чехлы для планшетов 84 Bluetooth Наушник…" at bounding box center [649, 372] width 354 height 261
click at [540, 229] on input "text" at bounding box center [644, 220] width 379 height 27
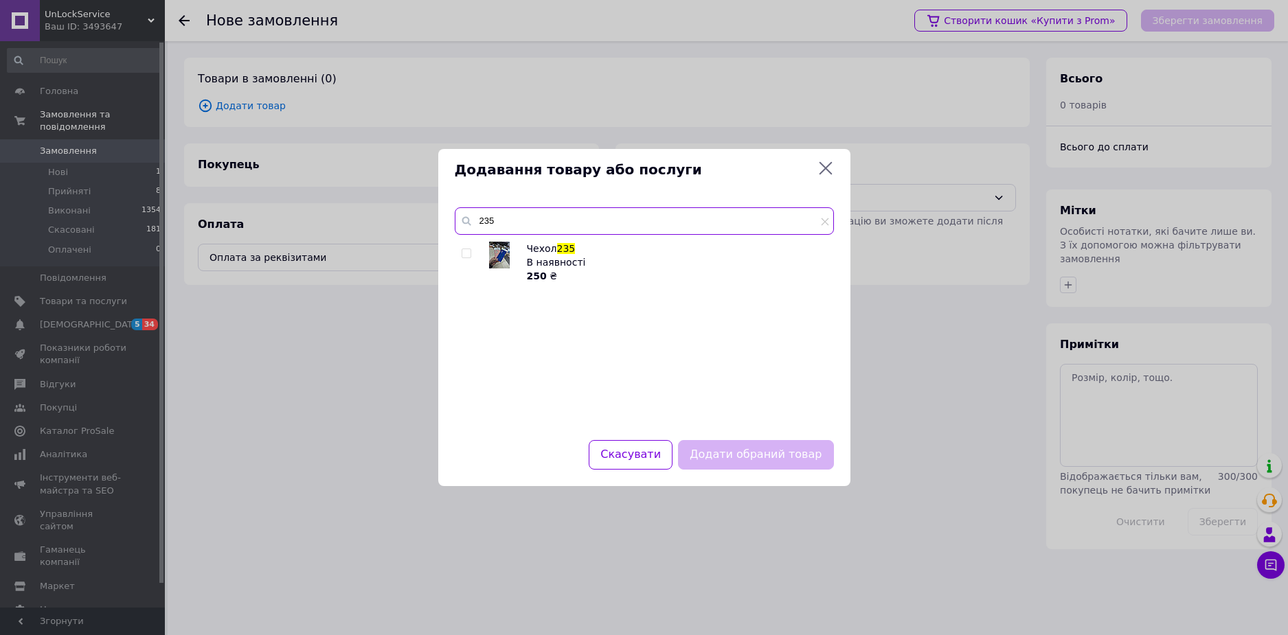
type input "235"
click at [462, 254] on input "checkbox" at bounding box center [466, 253] width 9 height 9
checkbox input "true"
click at [799, 461] on button "Додати обраний товар" at bounding box center [755, 455] width 155 height 30
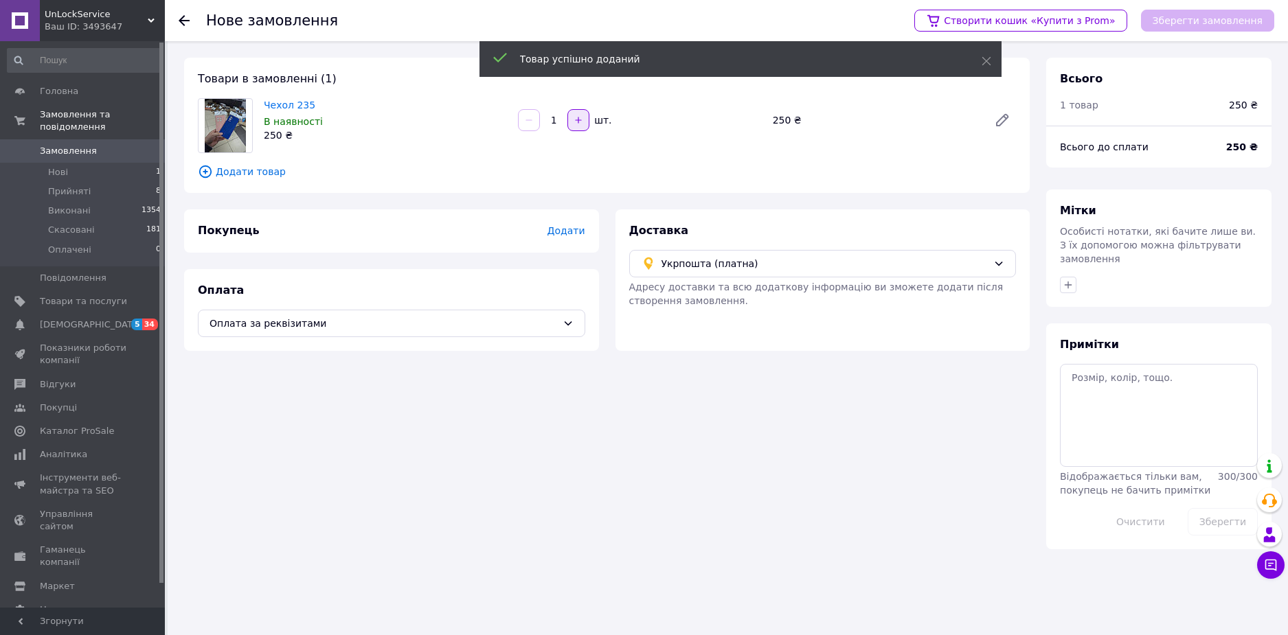
click at [578, 117] on icon "button" at bounding box center [579, 120] width 10 height 10
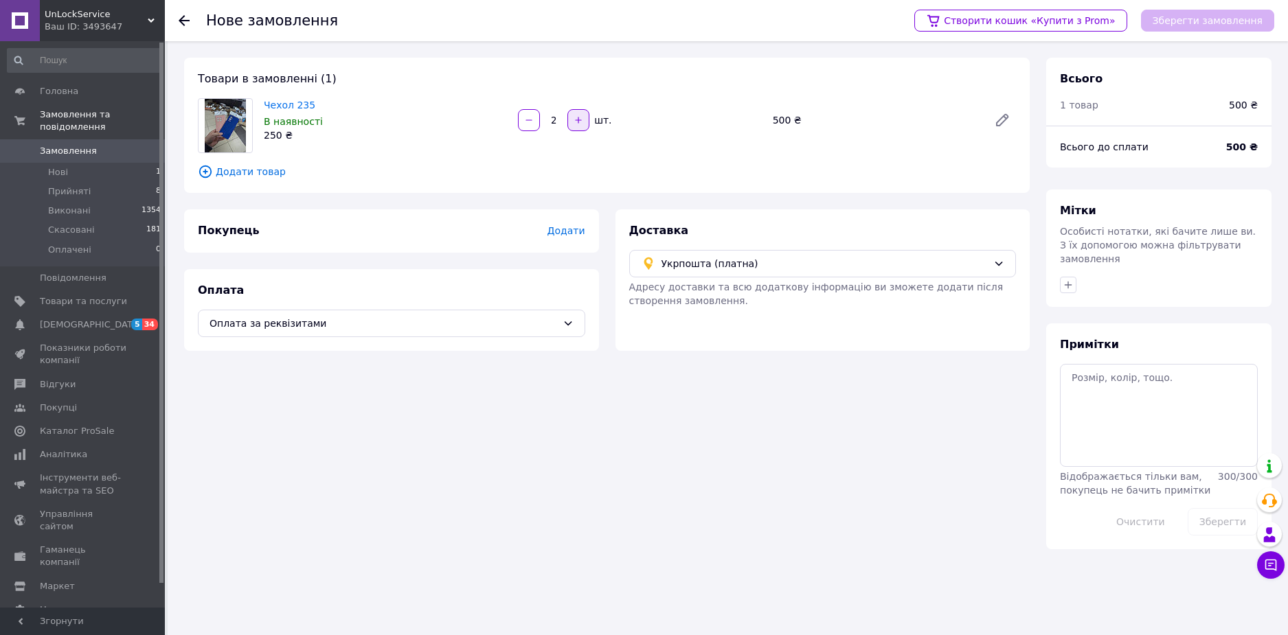
click at [574, 125] on button "button" at bounding box center [578, 120] width 22 height 22
type input "3"
click at [569, 227] on span "Додати" at bounding box center [566, 230] width 38 height 11
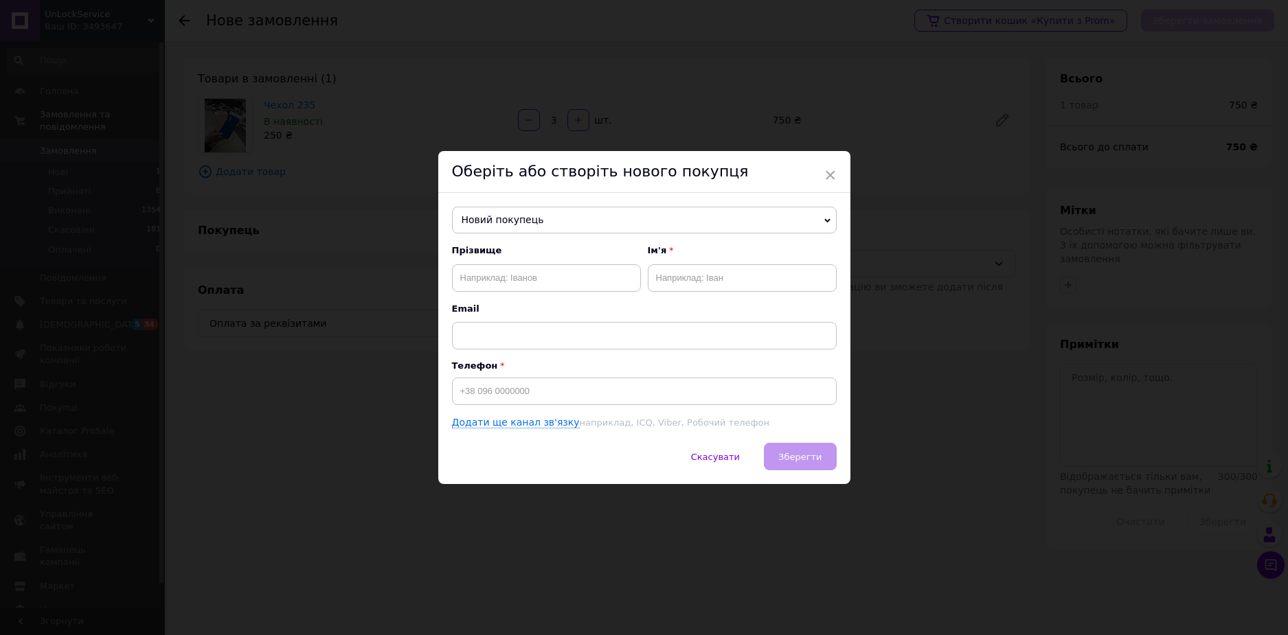
click at [521, 225] on span "Новий покупець" at bounding box center [644, 220] width 385 height 27
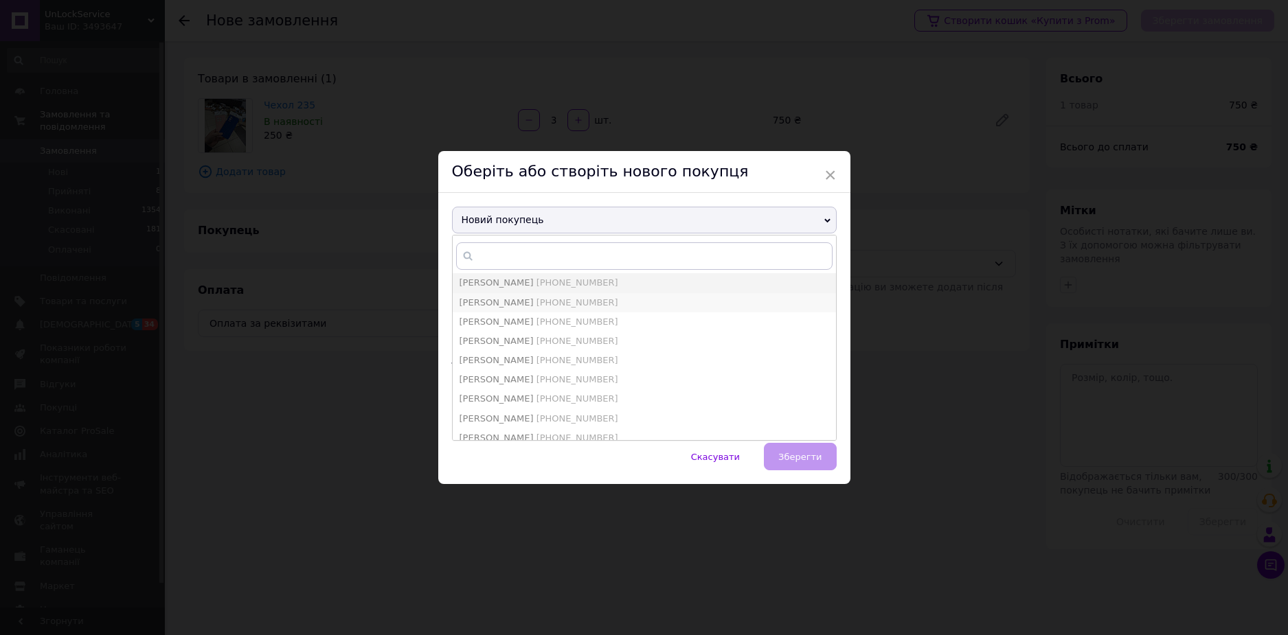
click at [501, 308] on li "[PERSON_NAME] [PHONE_NUMBER]" at bounding box center [644, 302] width 383 height 19
type input "[PERSON_NAME]"
type input "[PHONE_NUMBER]"
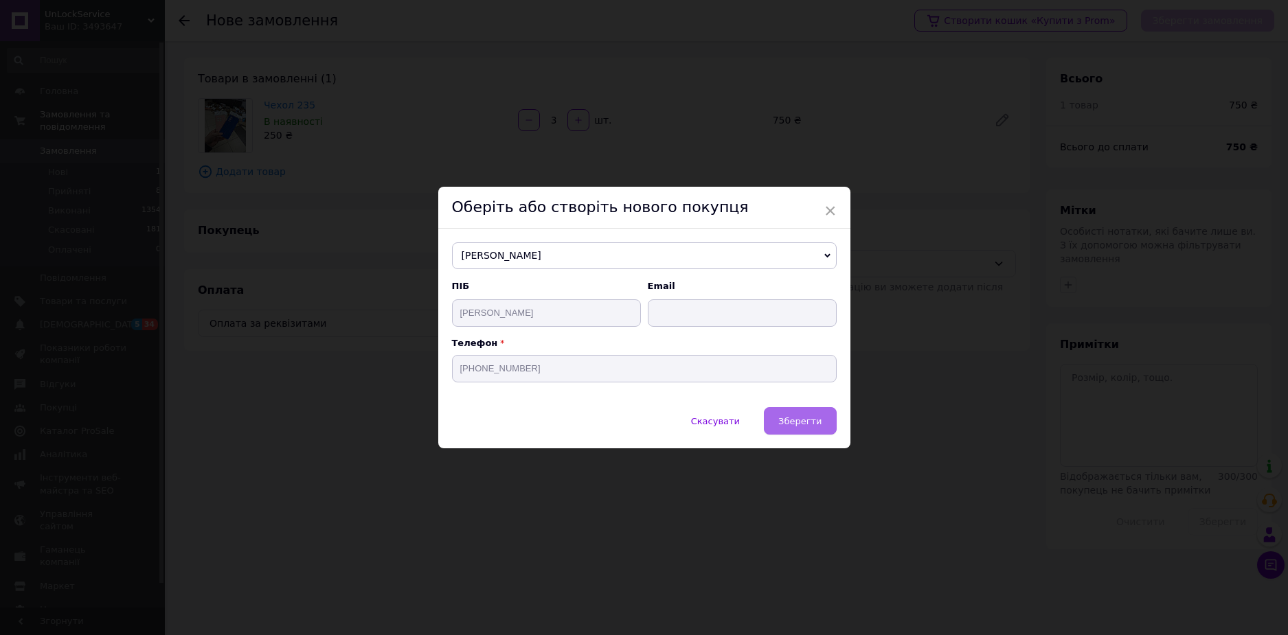
click at [811, 420] on span "Зберегти" at bounding box center [799, 421] width 43 height 10
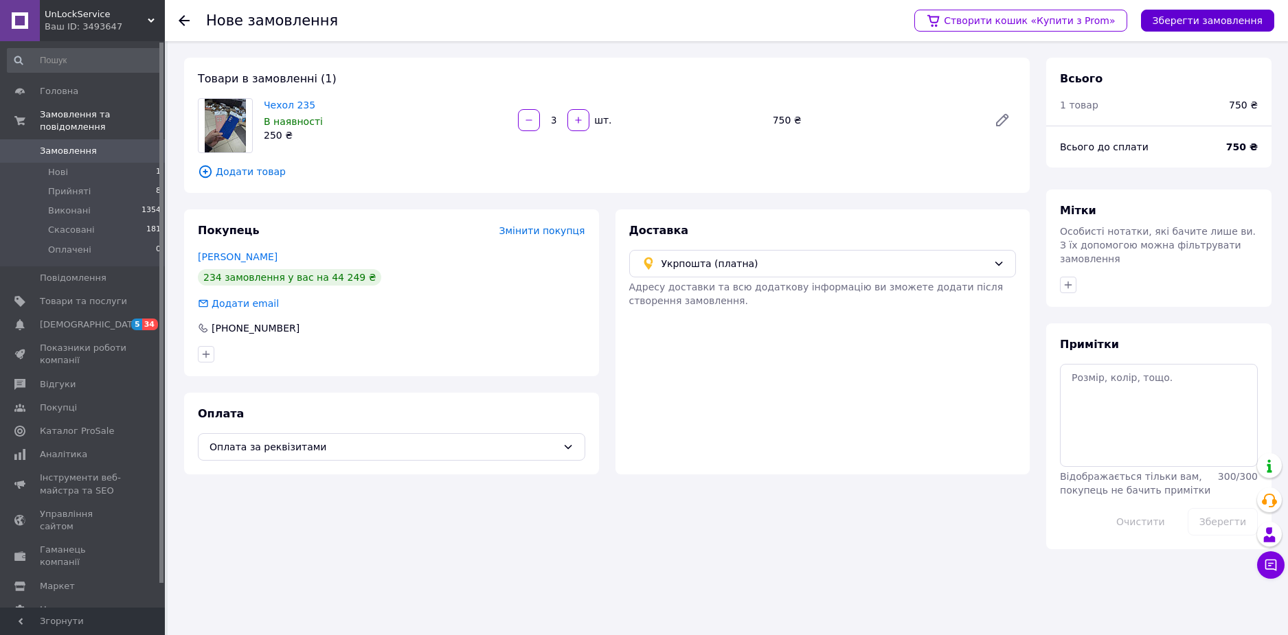
click at [1217, 12] on button "Зберегти замовлення" at bounding box center [1207, 21] width 133 height 22
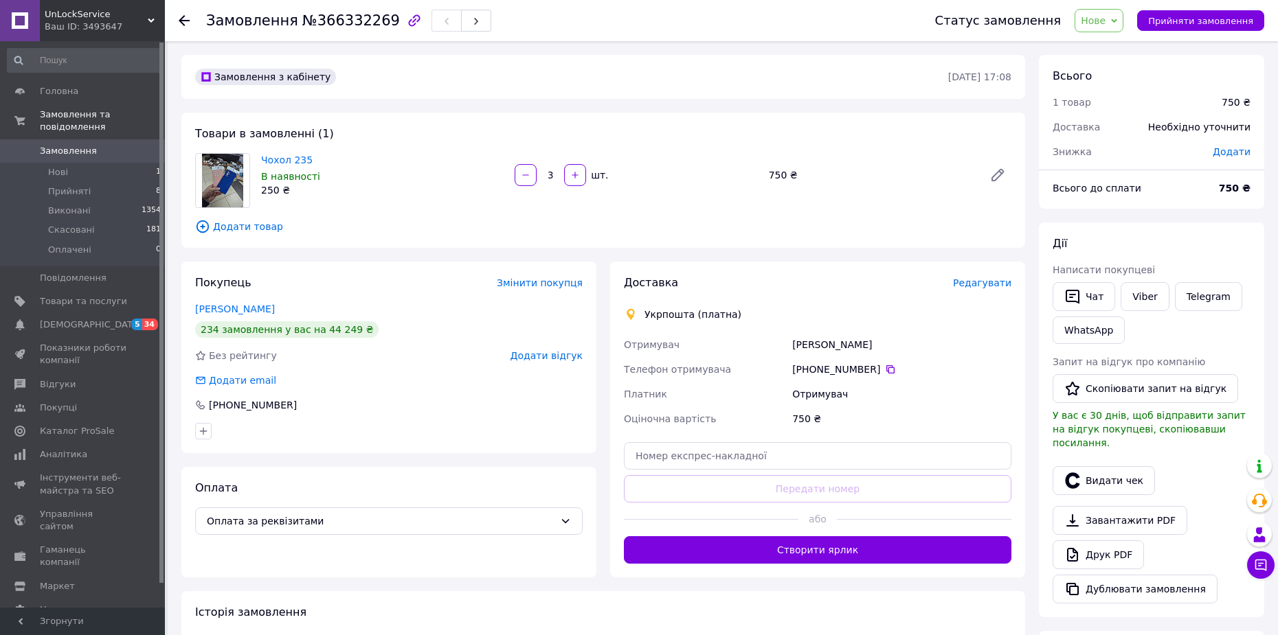
click at [999, 288] on span "Редагувати" at bounding box center [982, 283] width 58 height 11
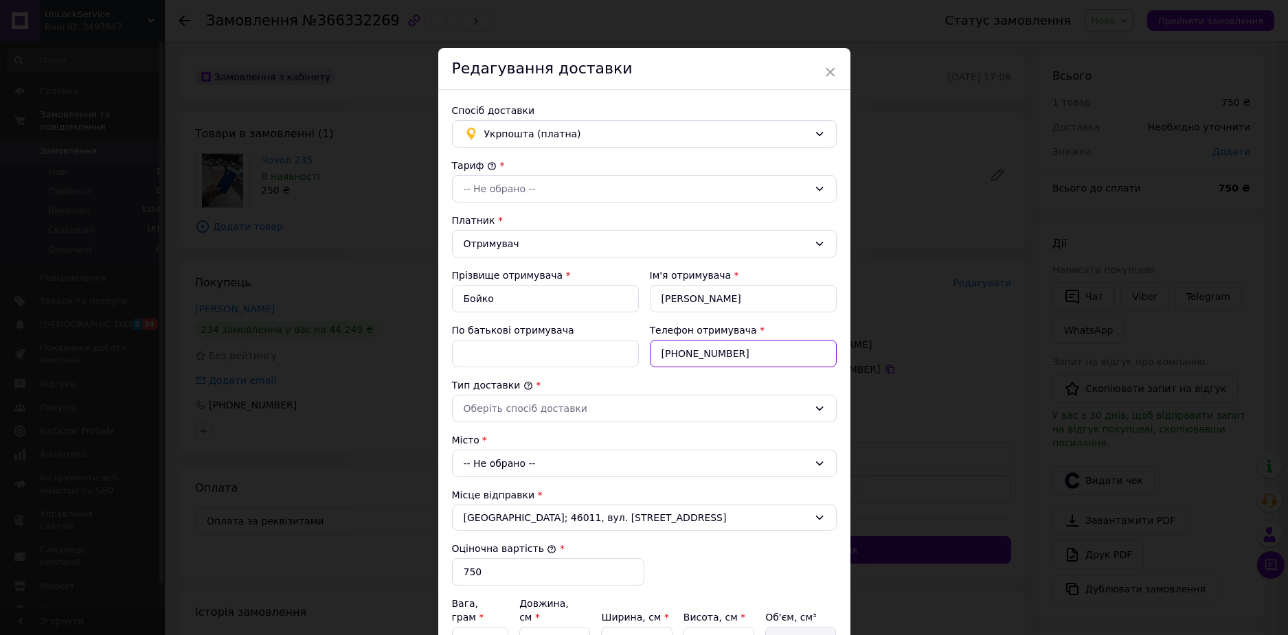
drag, startPoint x: 712, startPoint y: 356, endPoint x: 676, endPoint y: 352, distance: 36.0
click at [676, 352] on input "[PHONE_NUMBER]" at bounding box center [743, 353] width 187 height 27
paste input "638199889"
type input "[PHONE_NUMBER]"
click at [535, 238] on div "Отримувач" at bounding box center [636, 243] width 345 height 15
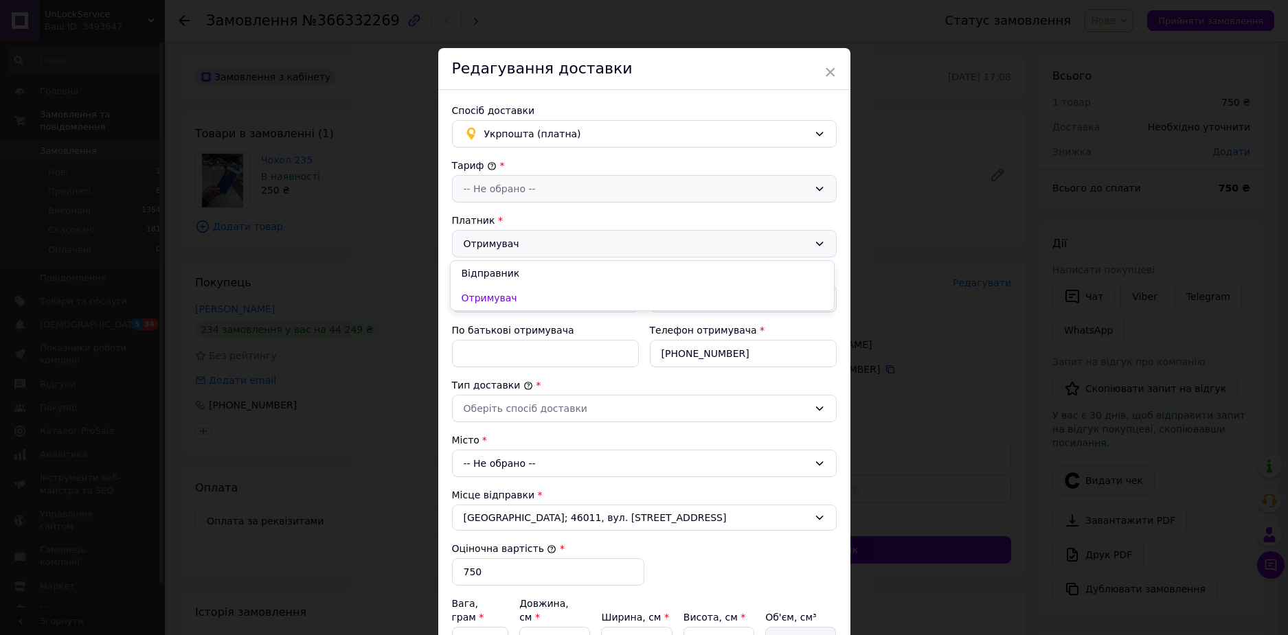
click at [521, 194] on div "-- Не обрано --" at bounding box center [636, 188] width 345 height 15
click at [495, 215] on li "Стандарт" at bounding box center [642, 218] width 383 height 25
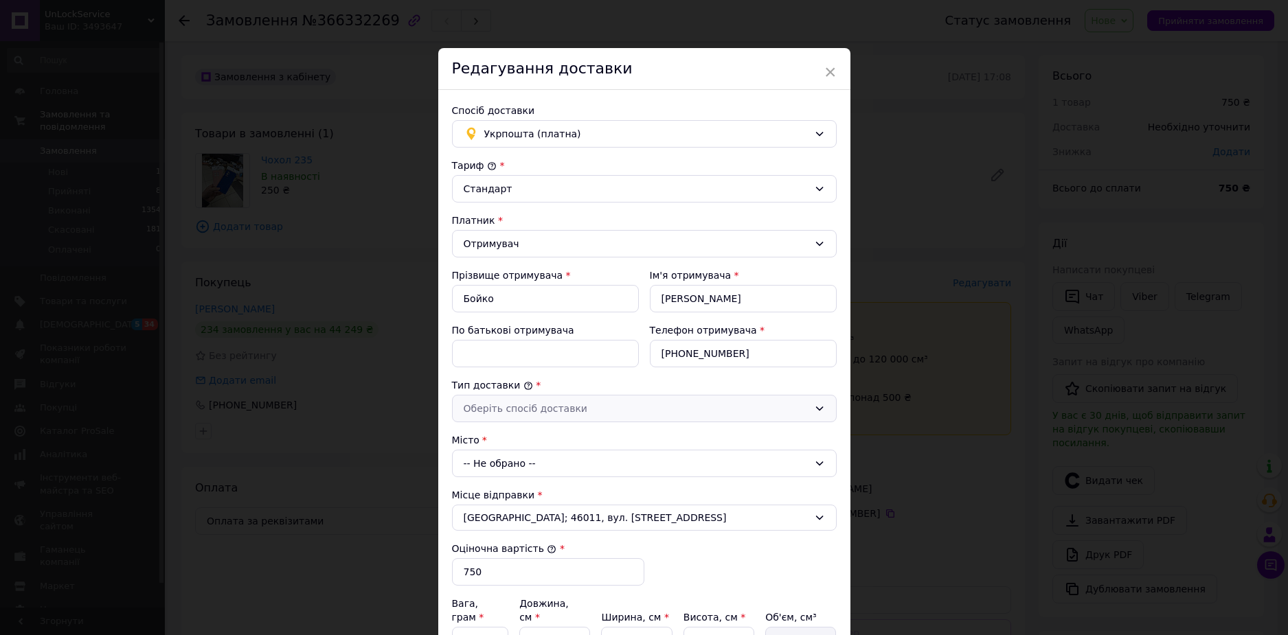
click at [572, 403] on div "Оберіть спосіб доставки" at bounding box center [636, 408] width 345 height 15
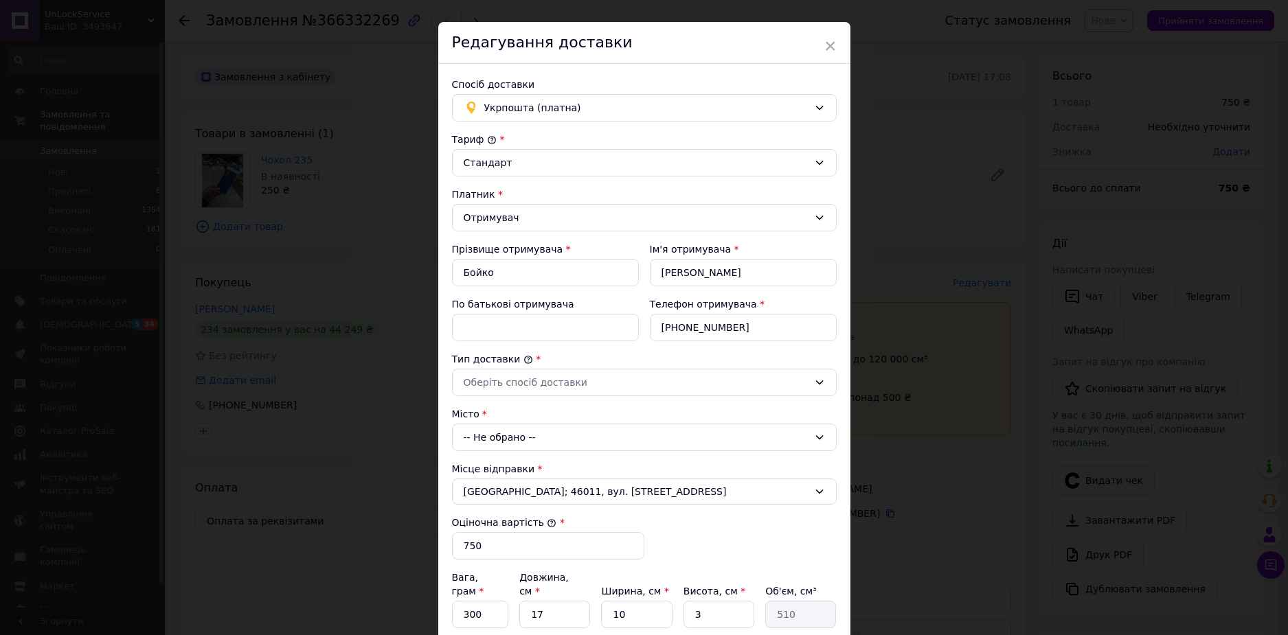
scroll to position [69, 0]
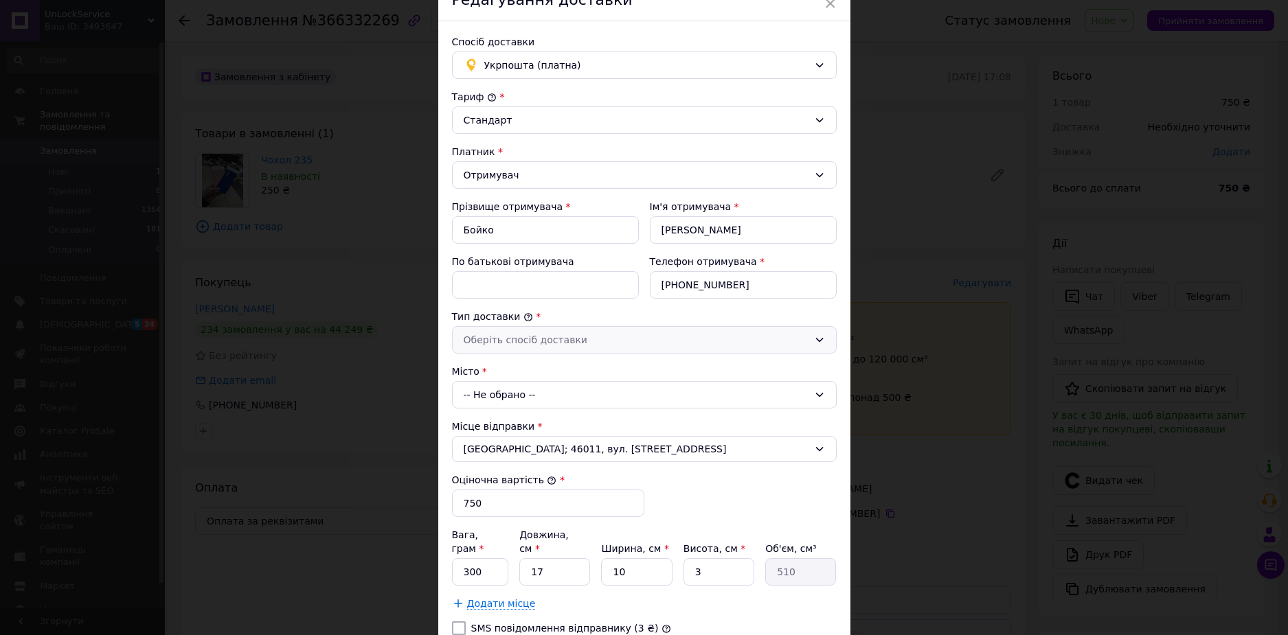
click at [532, 338] on div "Оберіть спосіб доставки" at bounding box center [636, 339] width 345 height 15
click at [523, 376] on li "Склад - склад" at bounding box center [642, 369] width 383 height 25
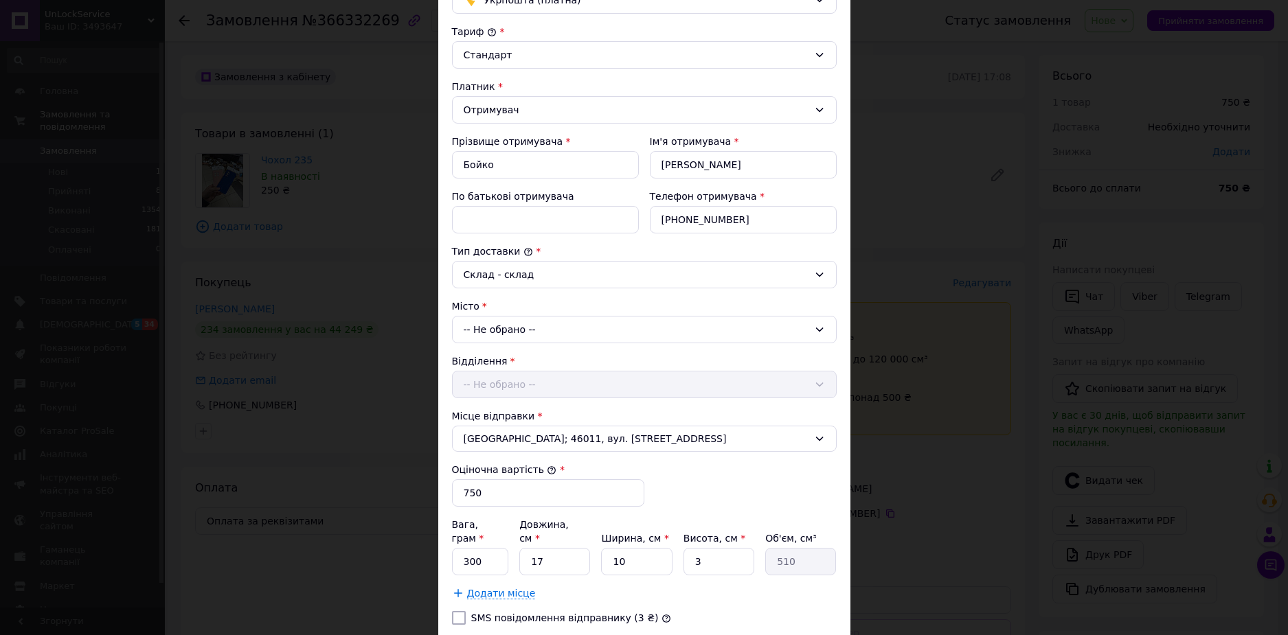
scroll to position [137, 0]
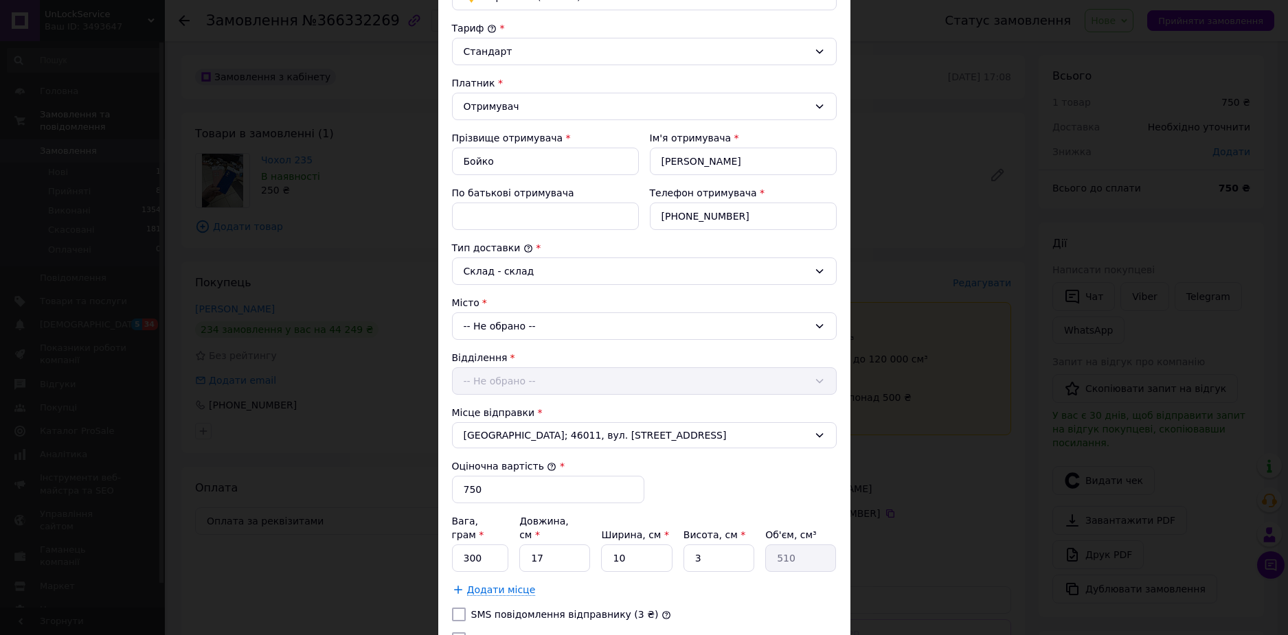
click at [529, 324] on div "-- Не обрано --" at bounding box center [644, 326] width 385 height 27
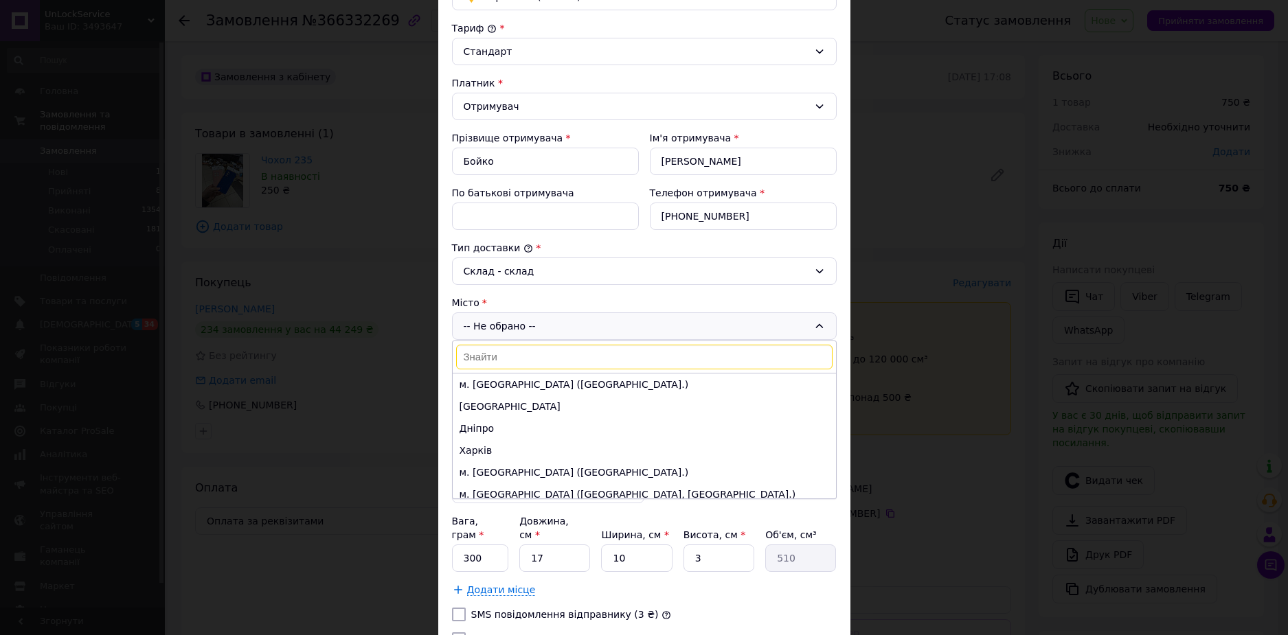
click at [522, 353] on input at bounding box center [644, 357] width 376 height 25
click at [513, 403] on li "[GEOGRAPHIC_DATA]" at bounding box center [644, 407] width 383 height 22
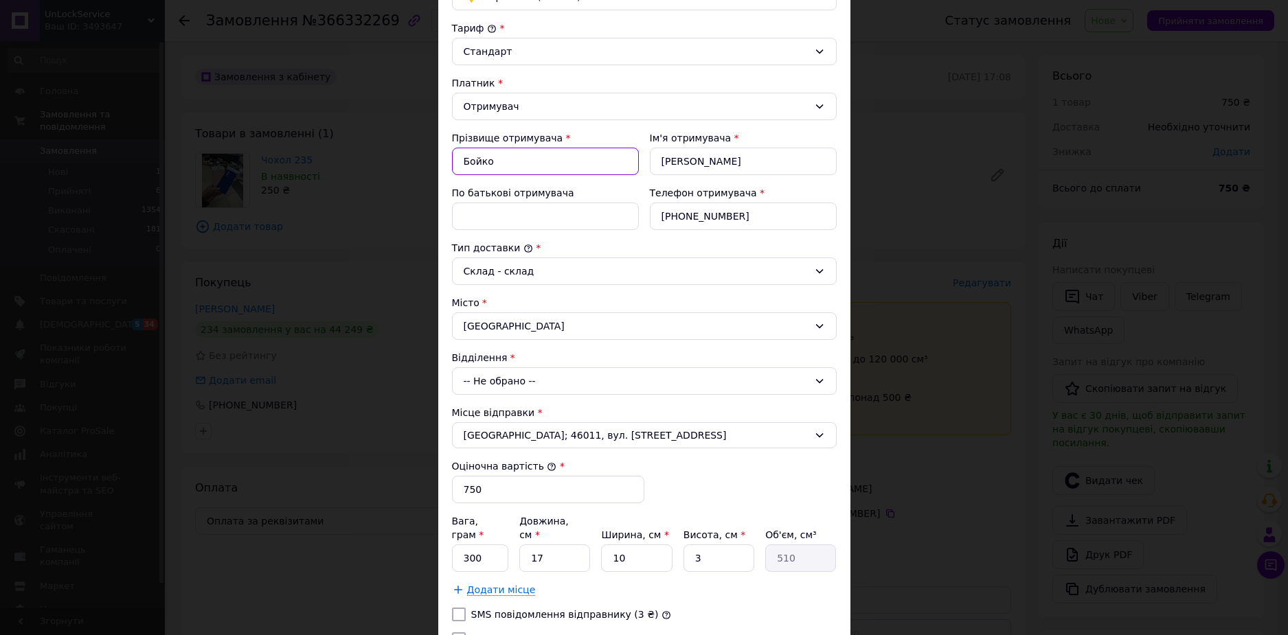
drag, startPoint x: 515, startPoint y: 159, endPoint x: 444, endPoint y: 159, distance: 71.4
click at [446, 159] on div "Прізвище отримувача * [PERSON_NAME]" at bounding box center [545, 153] width 198 height 55
paste input "ічкурова [PERSON_NAME]"
type input "[PERSON_NAME]"
drag, startPoint x: 693, startPoint y: 159, endPoint x: 657, endPoint y: 157, distance: 35.8
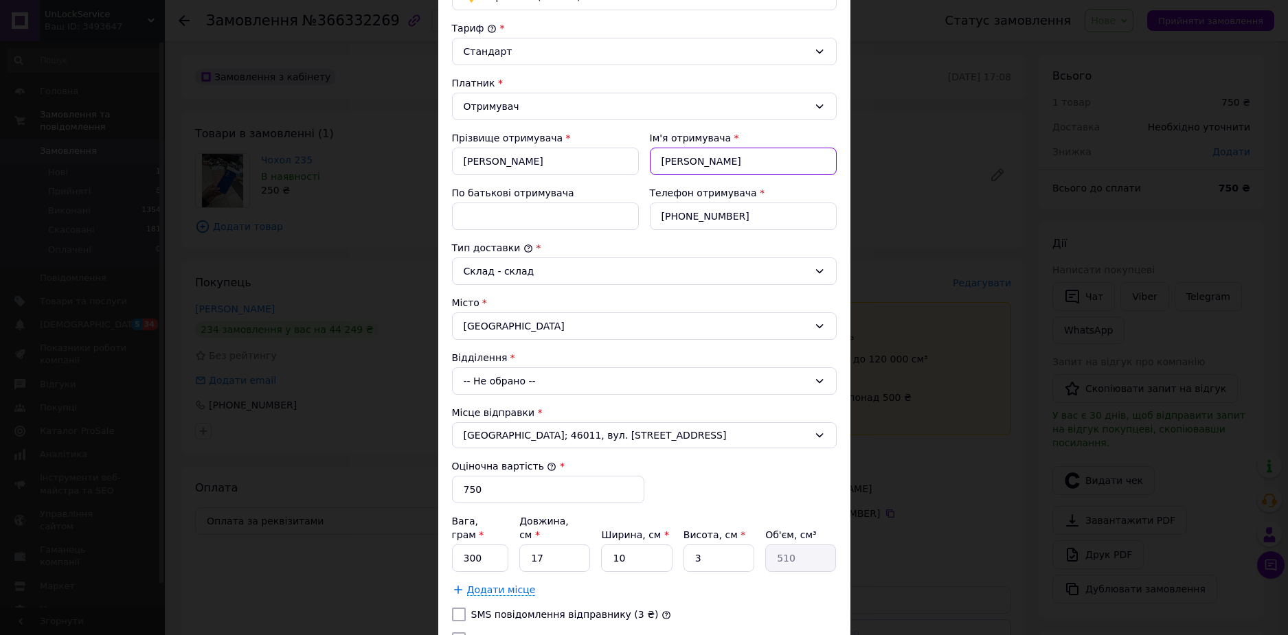
click at [657, 157] on input "[PERSON_NAME]" at bounding box center [743, 161] width 187 height 27
paste input "ічкурова [PERSON_NAME]"
type input "[PERSON_NAME]"
click at [550, 226] on input "По батькові отримувача" at bounding box center [545, 216] width 187 height 27
paste input "[PERSON_NAME]"
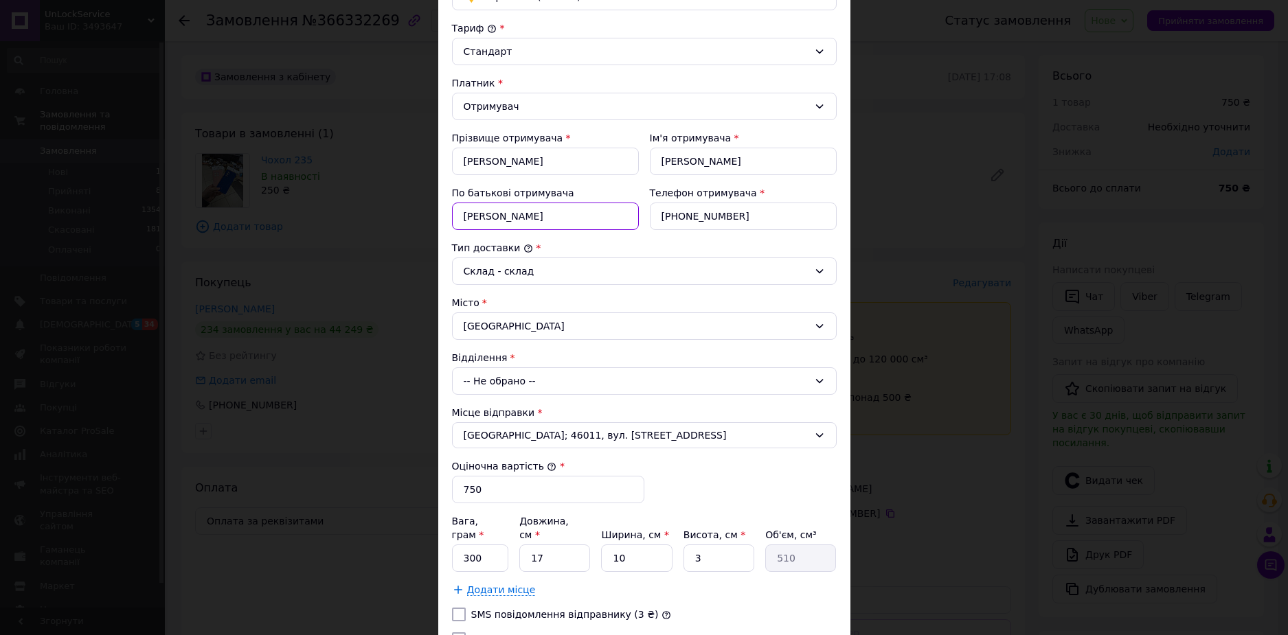
drag, startPoint x: 551, startPoint y: 215, endPoint x: 460, endPoint y: 210, distance: 90.8
click at [460, 210] on input "[PERSON_NAME]" at bounding box center [545, 216] width 187 height 27
type input "Анатоліївна"
drag, startPoint x: 746, startPoint y: 159, endPoint x: 800, endPoint y: 166, distance: 54.7
click at [800, 166] on input "[PERSON_NAME]" at bounding box center [743, 161] width 187 height 27
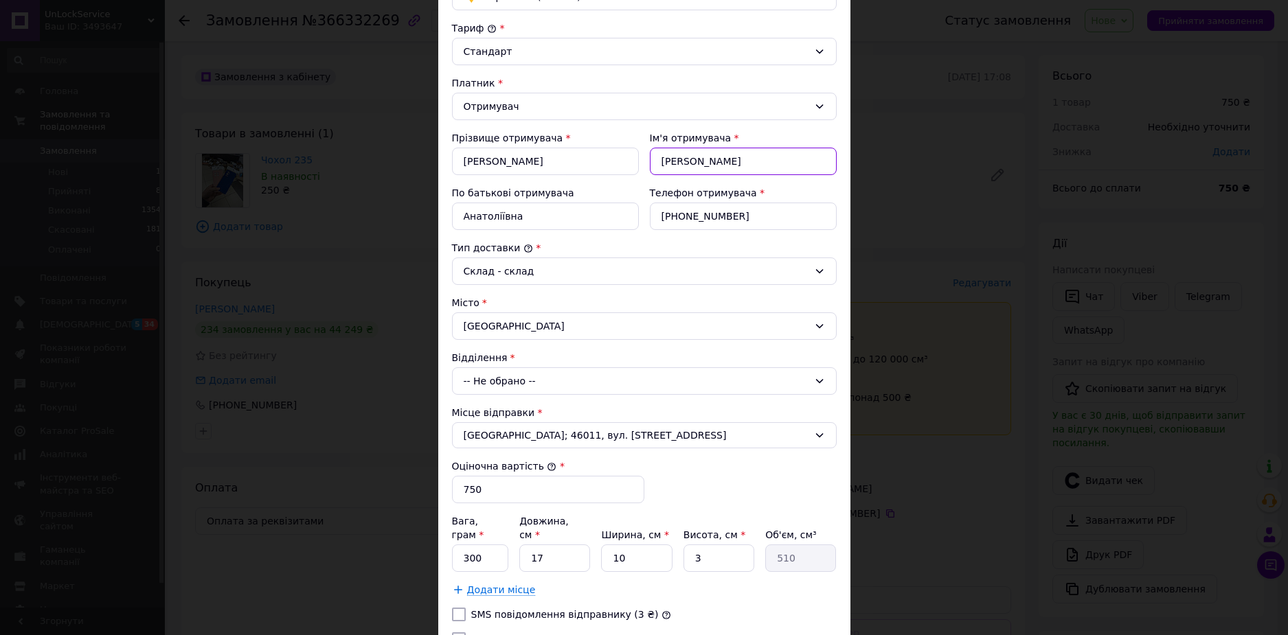
drag, startPoint x: 707, startPoint y: 161, endPoint x: 653, endPoint y: 163, distance: 53.6
click at [653, 163] on input "[PERSON_NAME]" at bounding box center [743, 161] width 187 height 27
type input "Світлана"
drag, startPoint x: 505, startPoint y: 163, endPoint x: 620, endPoint y: 168, distance: 114.8
click at [620, 168] on input "[PERSON_NAME]" at bounding box center [545, 161] width 187 height 27
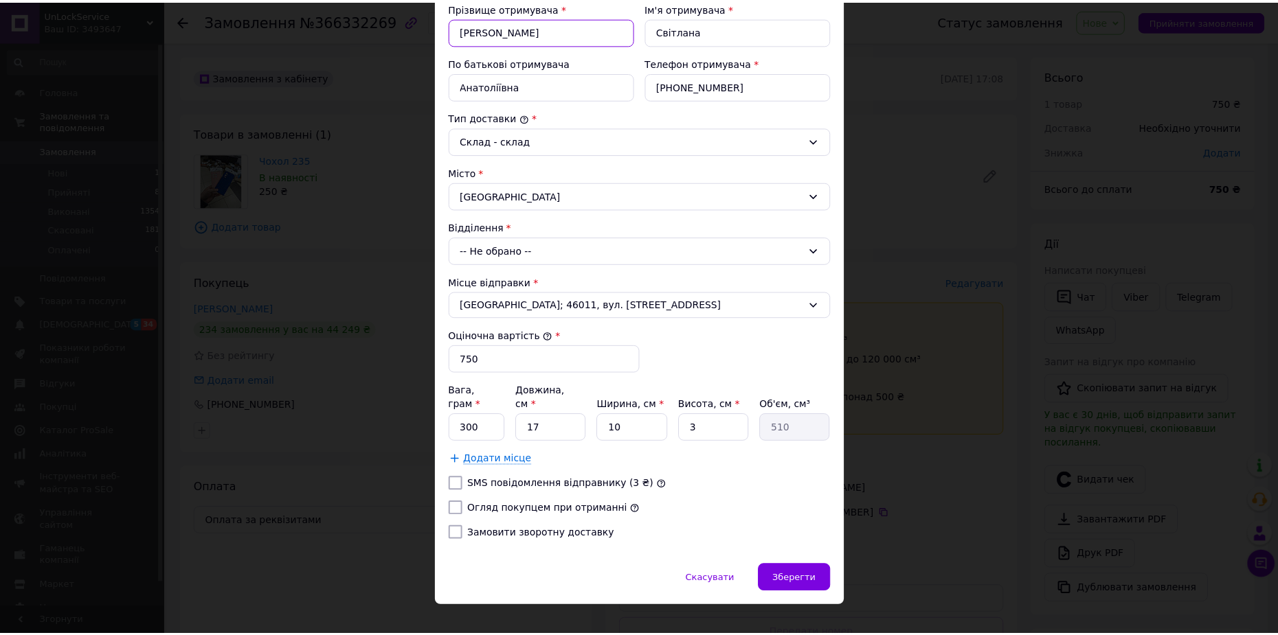
scroll to position [273, 0]
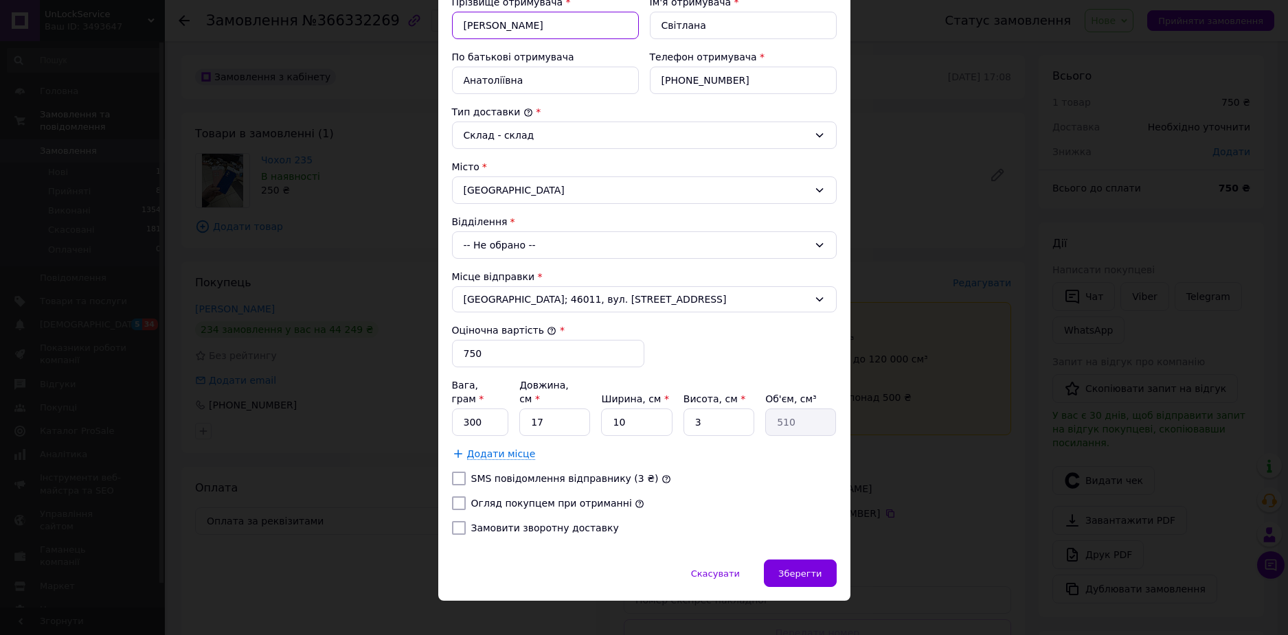
type input "[PERSON_NAME]"
click at [516, 498] on label "Огляд покупцем при отриманні" at bounding box center [551, 503] width 161 height 11
click at [466, 497] on input "Огляд покупцем при отриманні" at bounding box center [459, 504] width 14 height 14
checkbox input "true"
click at [811, 560] on div "Зберегти" at bounding box center [800, 573] width 72 height 27
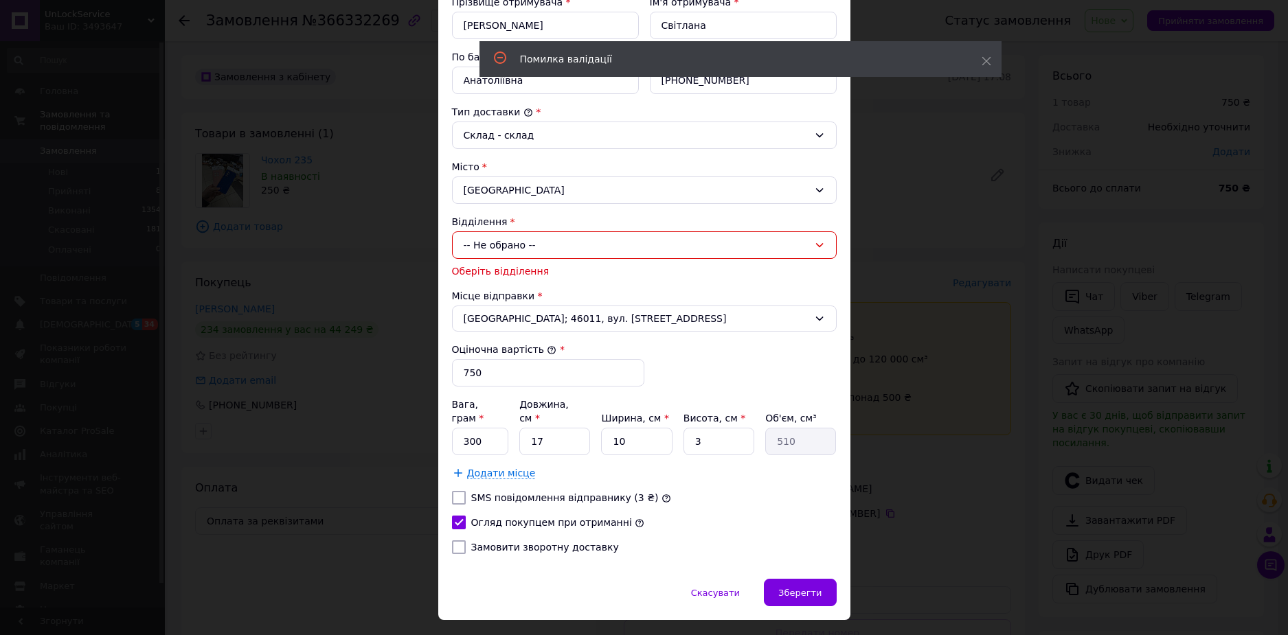
click at [535, 242] on div "-- Не обрано --" at bounding box center [644, 244] width 385 height 27
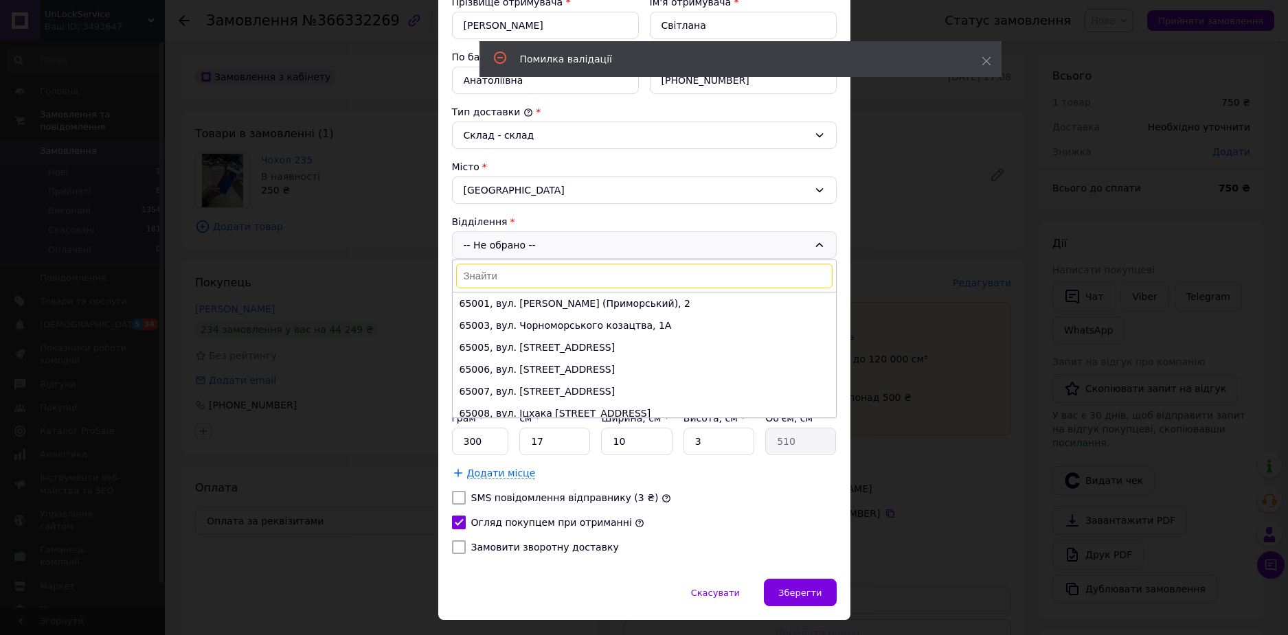
click at [536, 278] on input at bounding box center [644, 276] width 376 height 25
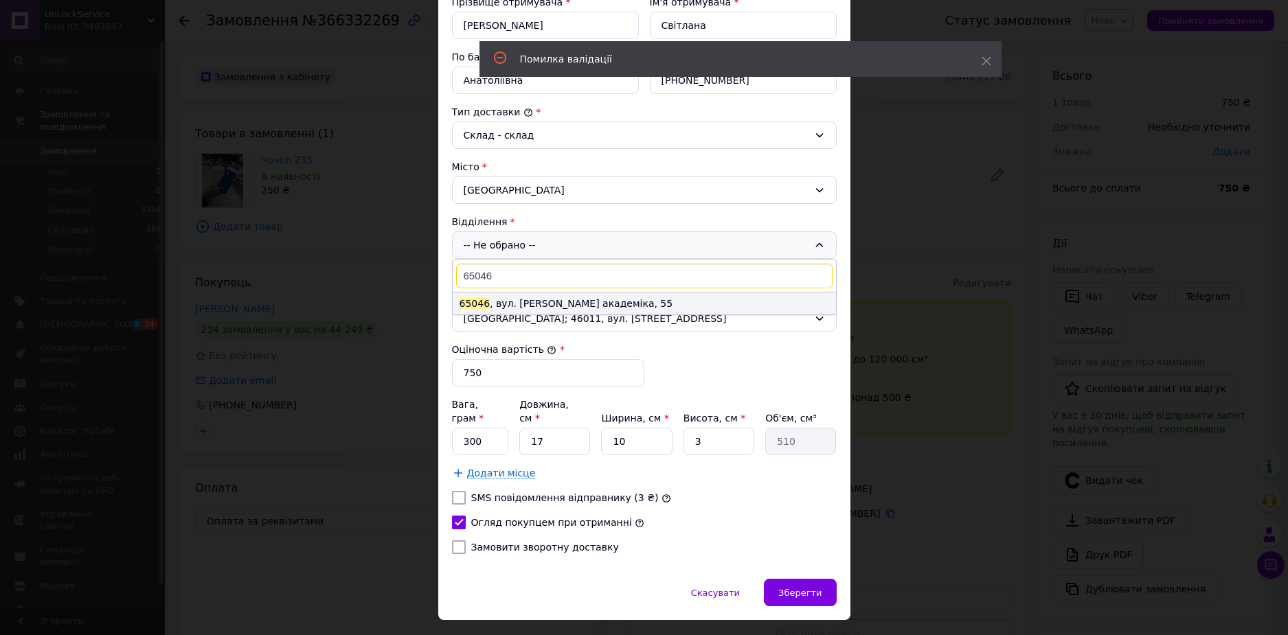
type input "65046"
click at [538, 301] on li "65046 , вул. [PERSON_NAME] академіка, 55" at bounding box center [644, 304] width 383 height 22
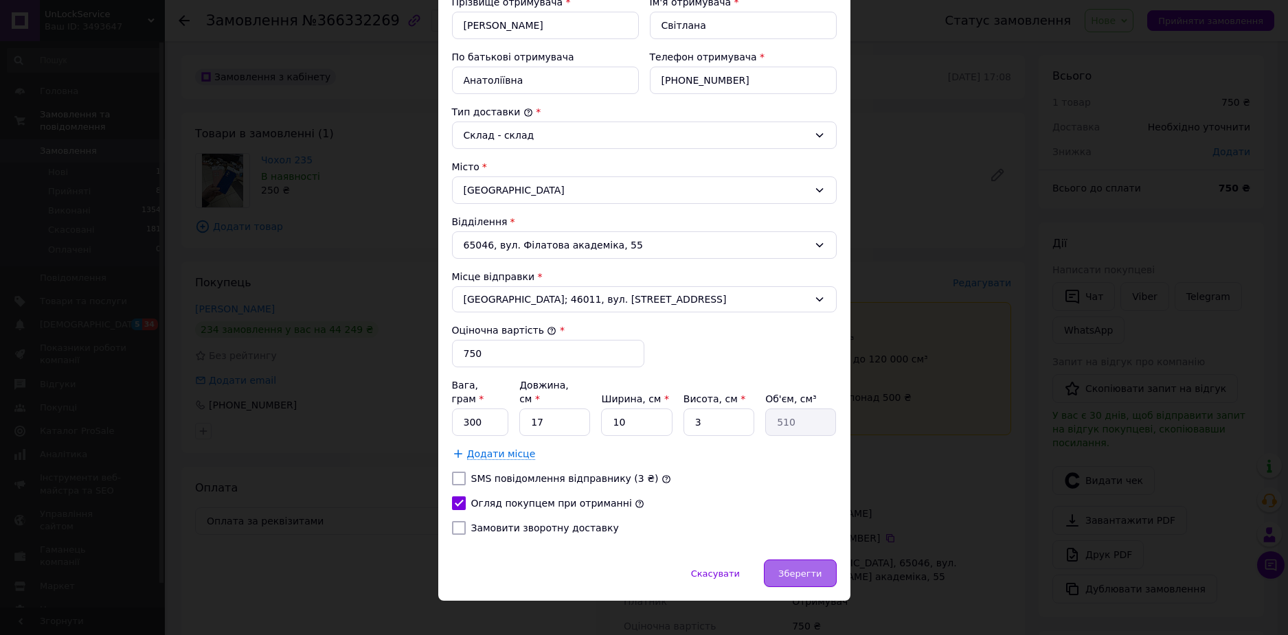
click at [793, 569] on div "Зберегти" at bounding box center [800, 573] width 72 height 27
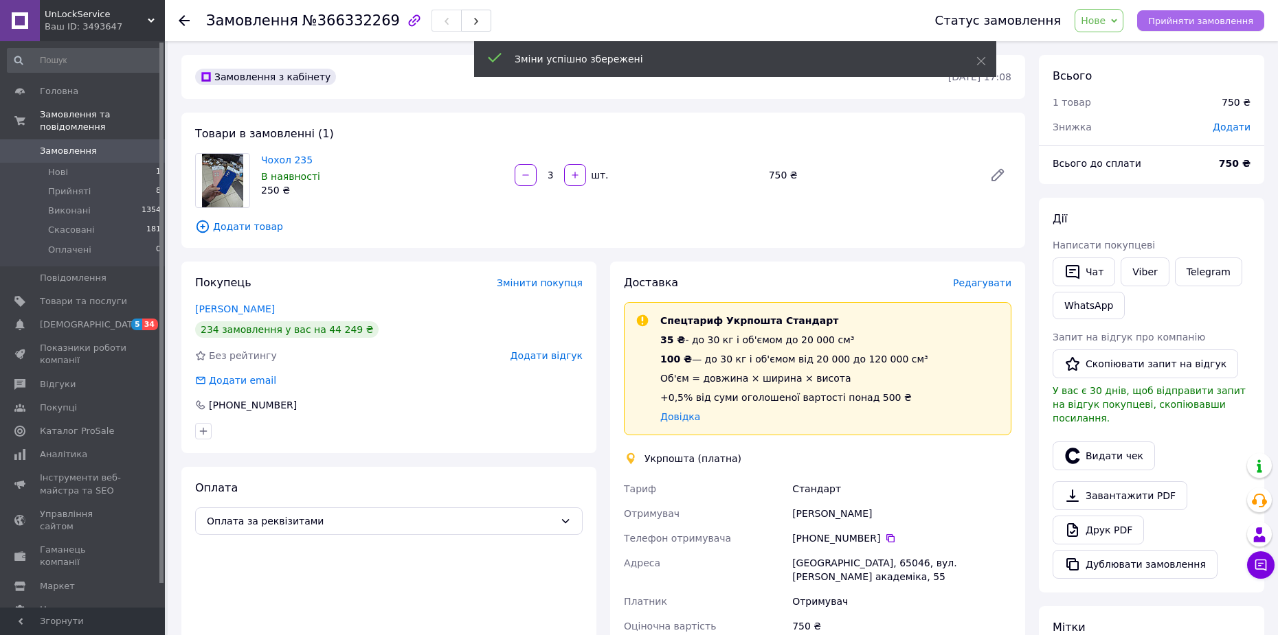
click at [1208, 19] on span "Прийняти замовлення" at bounding box center [1200, 21] width 105 height 10
click at [1230, 128] on span "Додати" at bounding box center [1231, 127] width 38 height 11
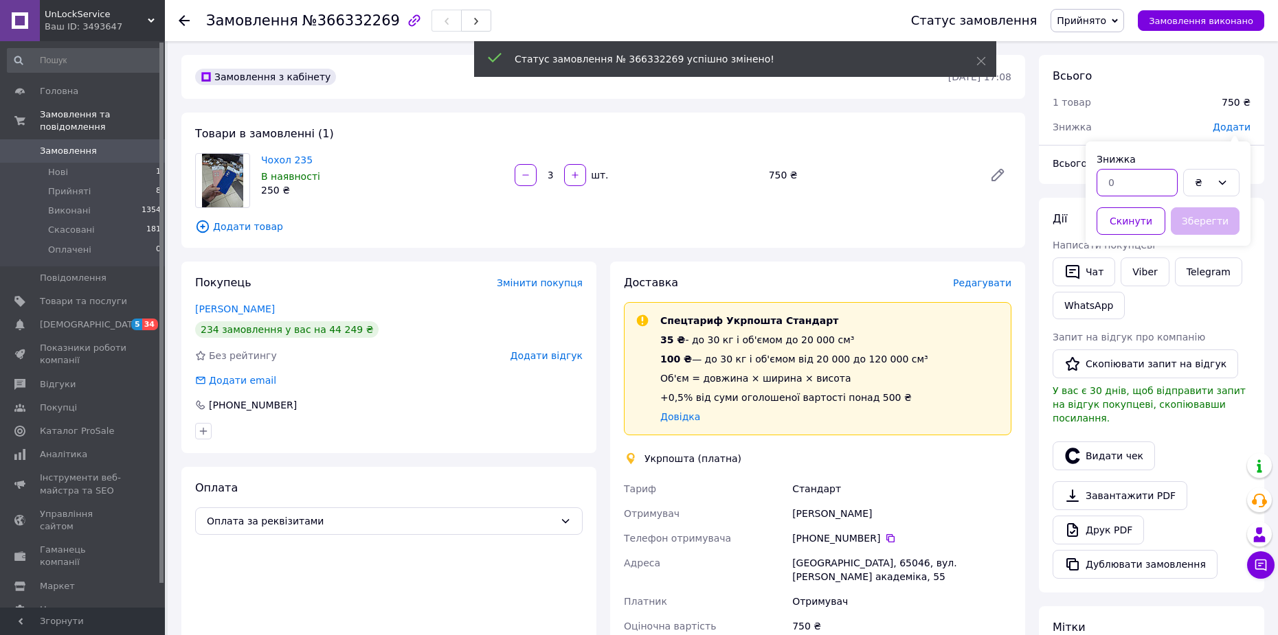
click at [1115, 196] on input "text" at bounding box center [1136, 182] width 81 height 27
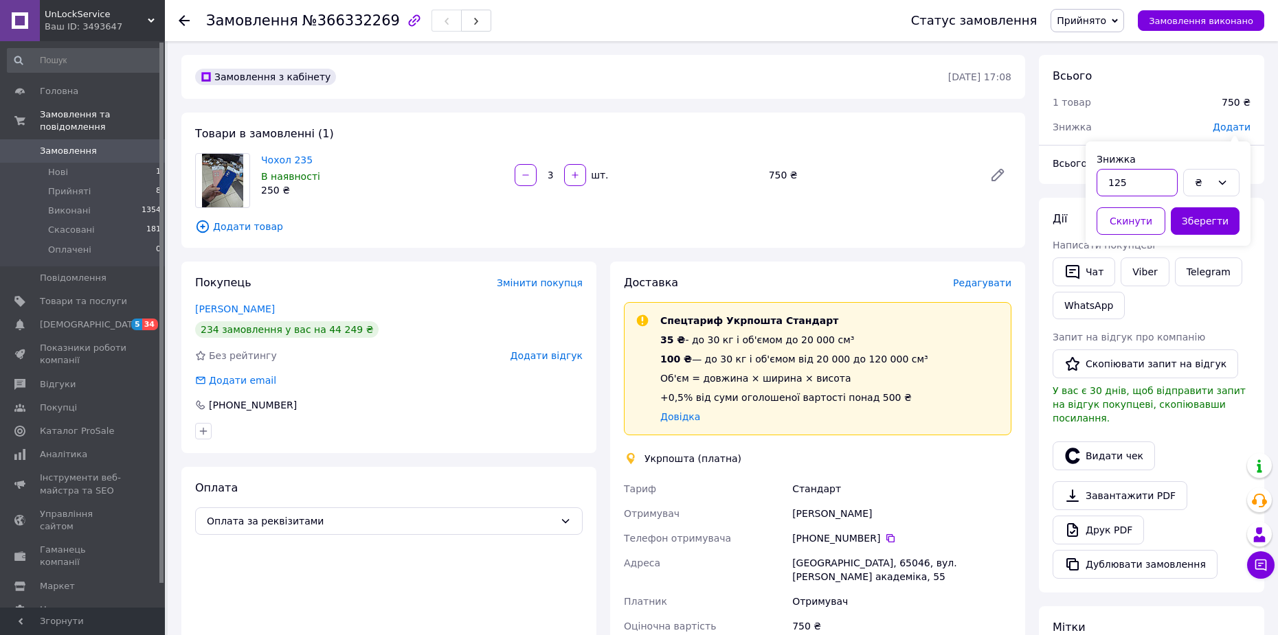
type input "125"
click at [1197, 223] on button "Зберегти" at bounding box center [1204, 220] width 69 height 27
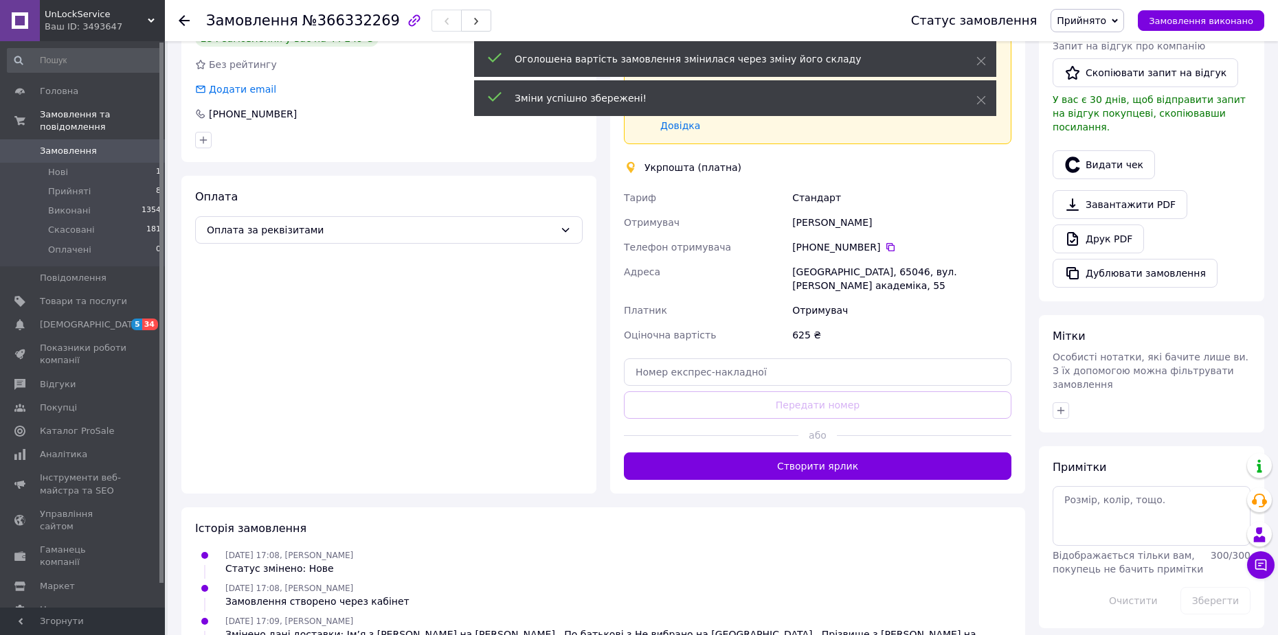
scroll to position [248, 0]
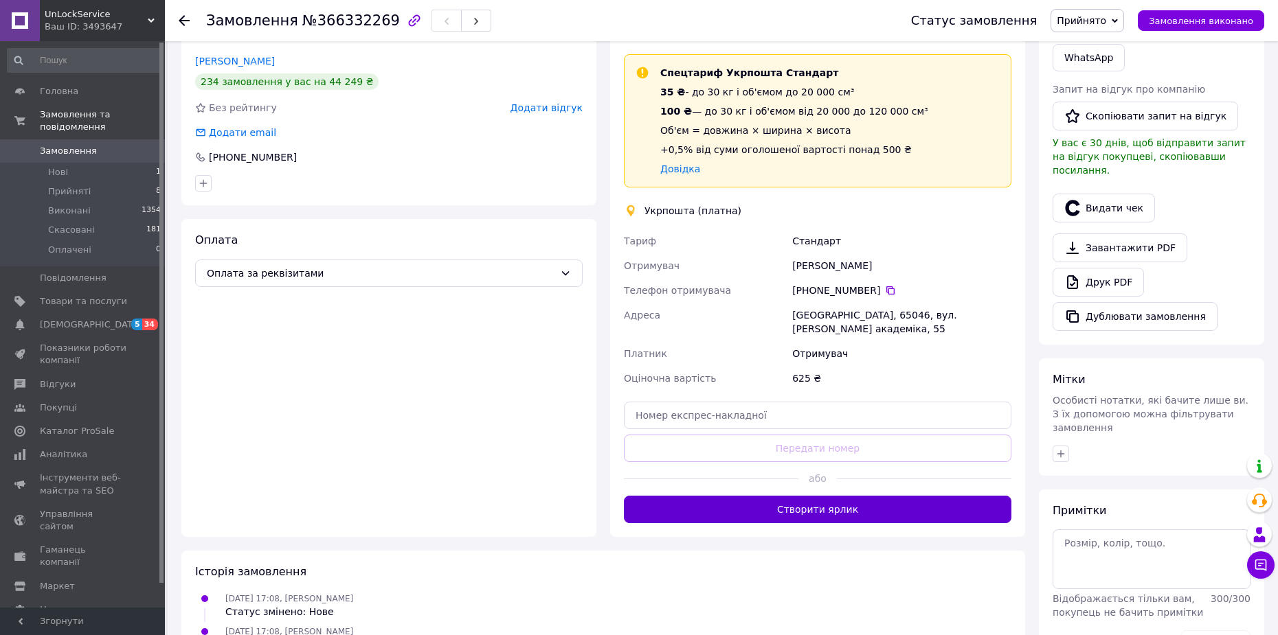
click at [826, 497] on button "Створити ярлик" at bounding box center [817, 509] width 387 height 27
